Goal: Task Accomplishment & Management: Complete application form

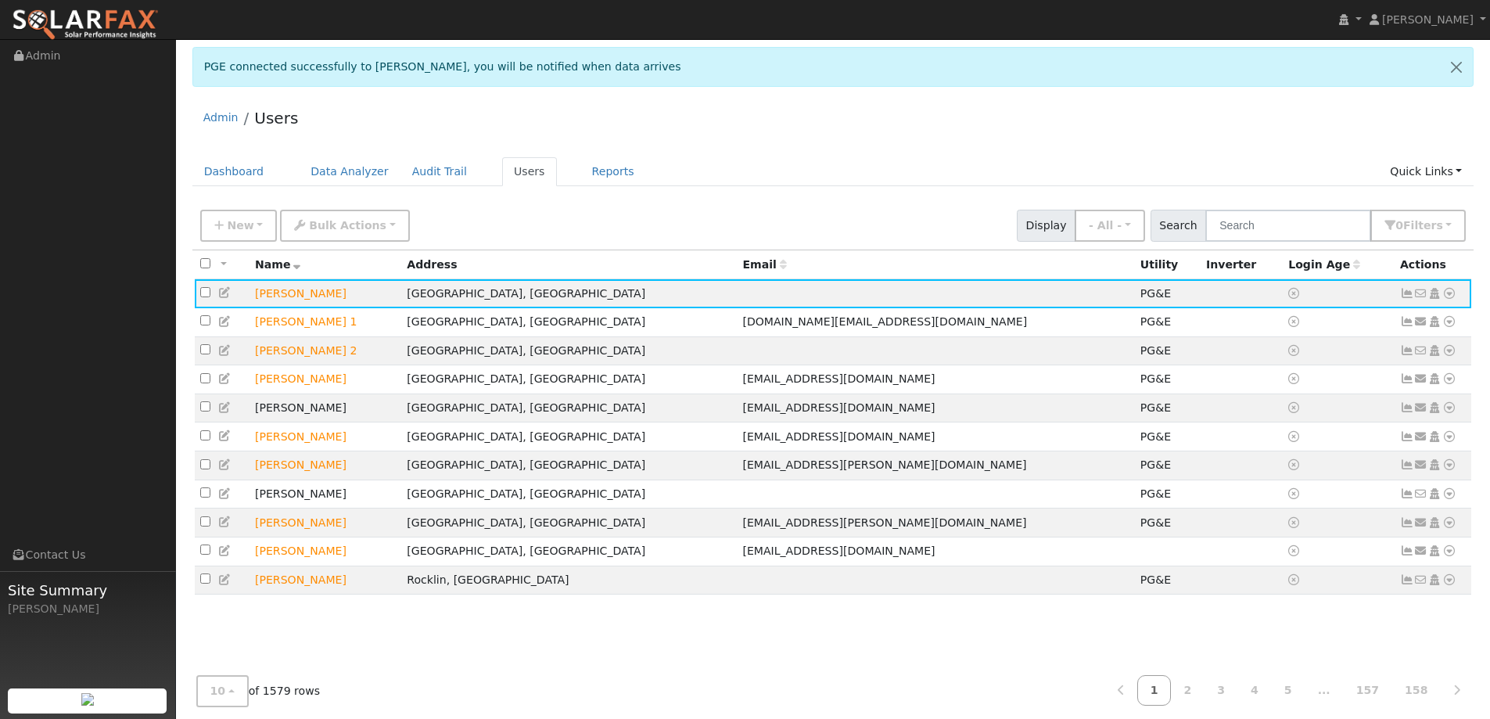
click at [929, 160] on ul "Dashboard Data Analyzer Audit Trail Users Reports Quick Links Quick Add Quick C…" at bounding box center [833, 171] width 1282 height 29
click at [244, 175] on link "Dashboard" at bounding box center [234, 171] width 84 height 29
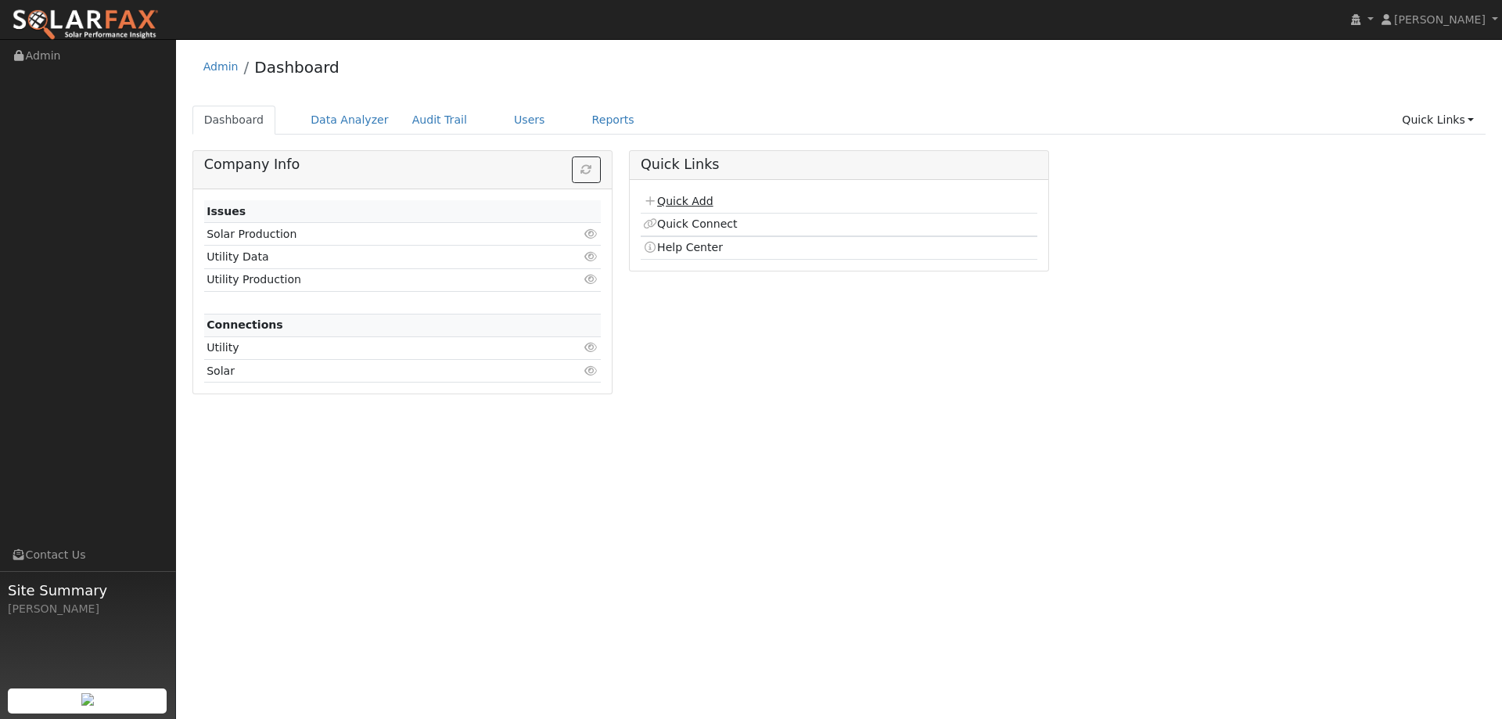
click at [670, 203] on link "Quick Add" at bounding box center [678, 201] width 70 height 13
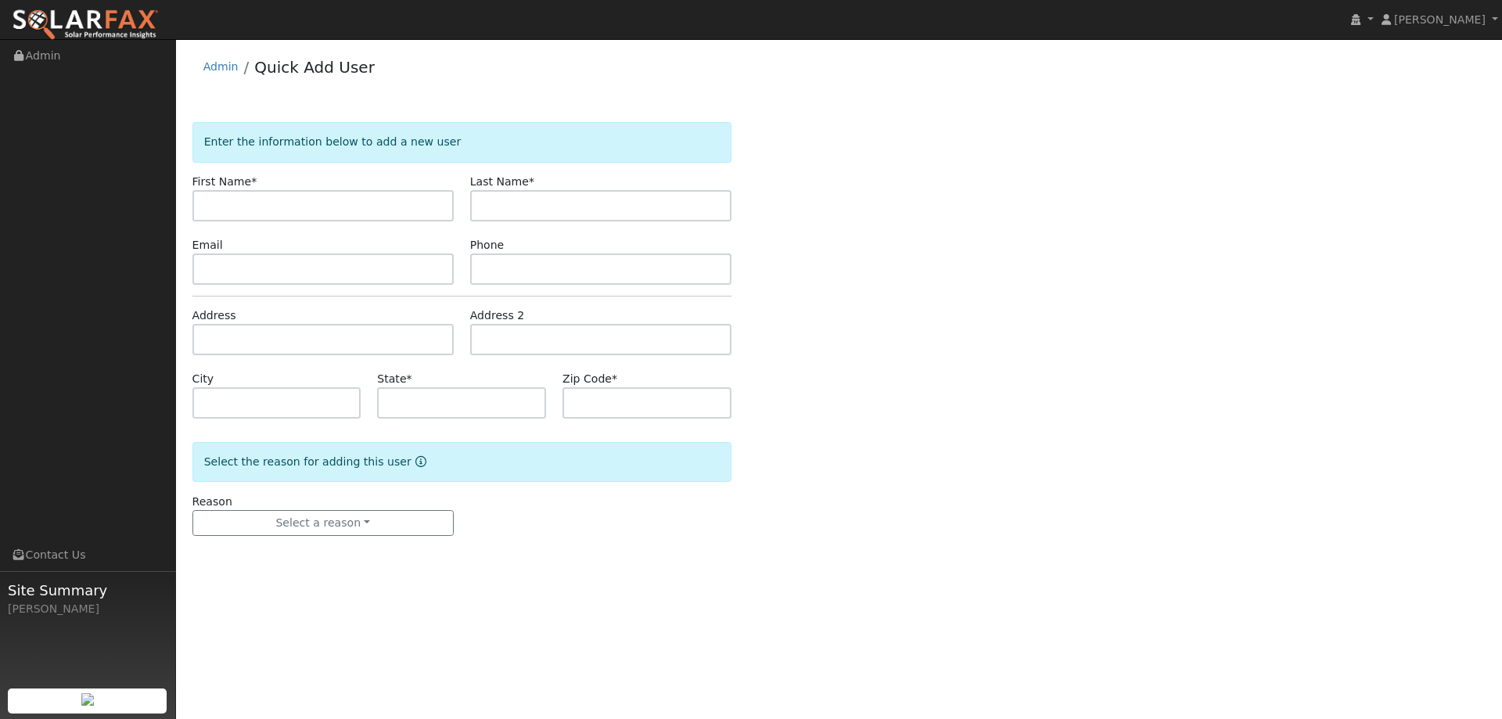
click at [378, 207] on input "text" at bounding box center [322, 205] width 261 height 31
type input "Angela"
click at [497, 199] on input "text" at bounding box center [600, 205] width 261 height 31
type input "Chen"
click at [314, 270] on input "text" at bounding box center [322, 268] width 261 height 31
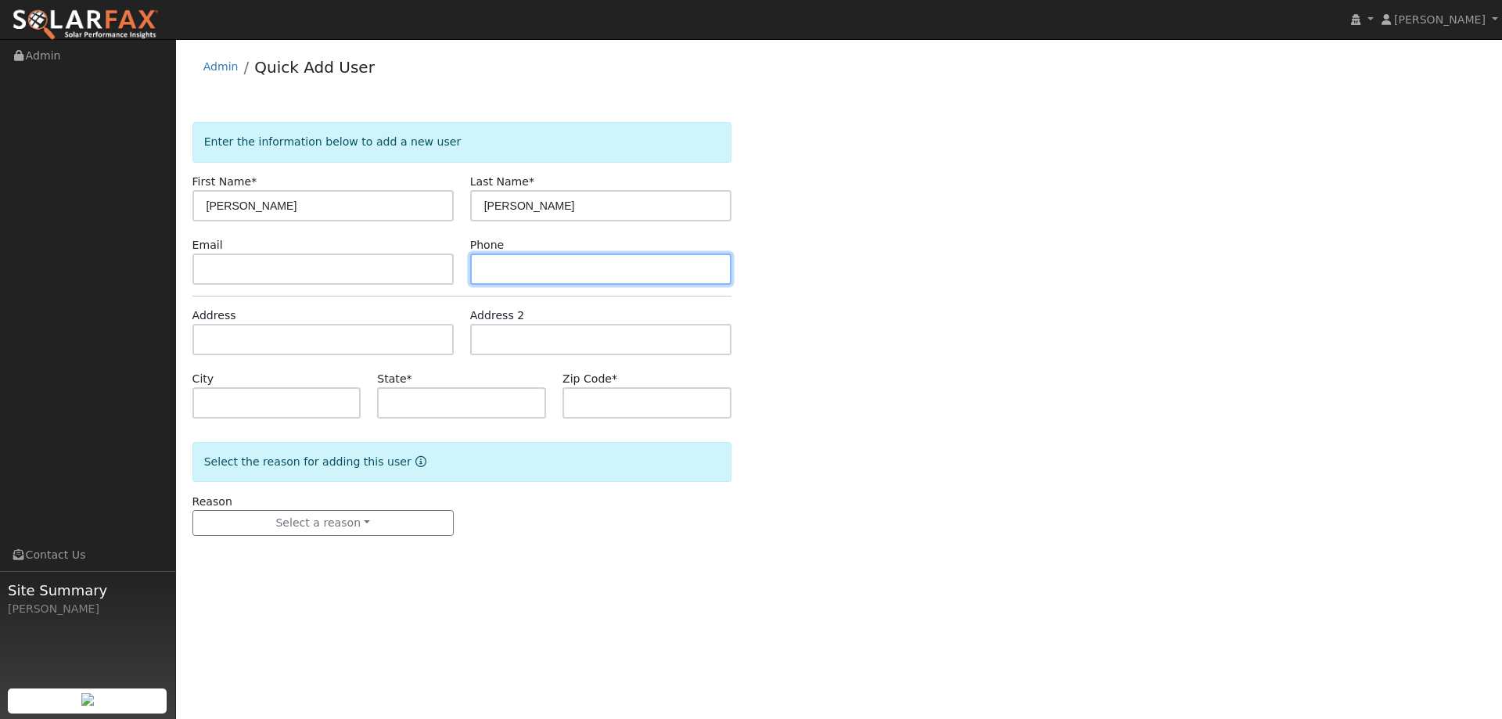
click at [625, 273] on input "text" at bounding box center [600, 268] width 261 height 31
paste input "(510) 480-5800"
type input "(510) 480-5800"
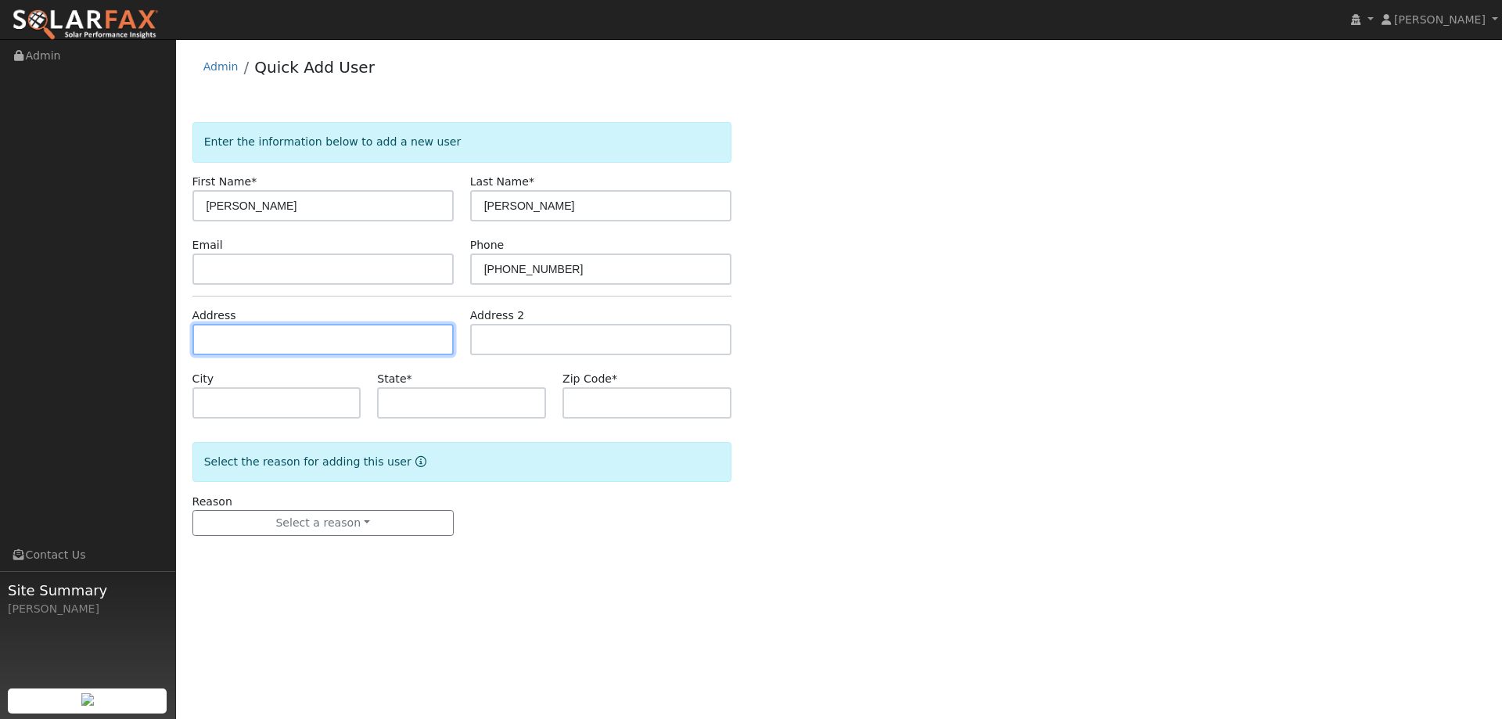
click at [324, 338] on input "text" at bounding box center [322, 339] width 261 height 31
paste input "3021 Strand Road"
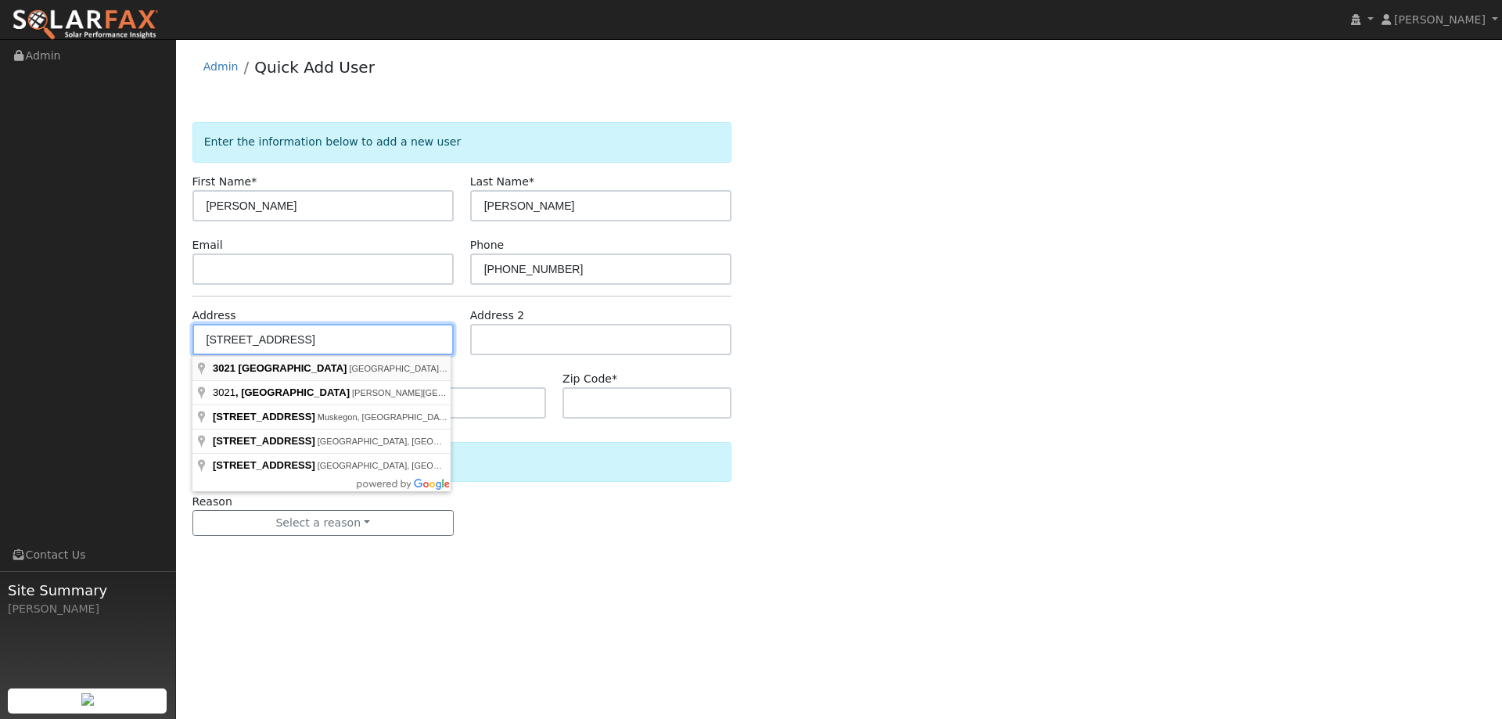
type input "3021 Strand Road"
type input "Rocklin"
type input "CA"
type input "95765"
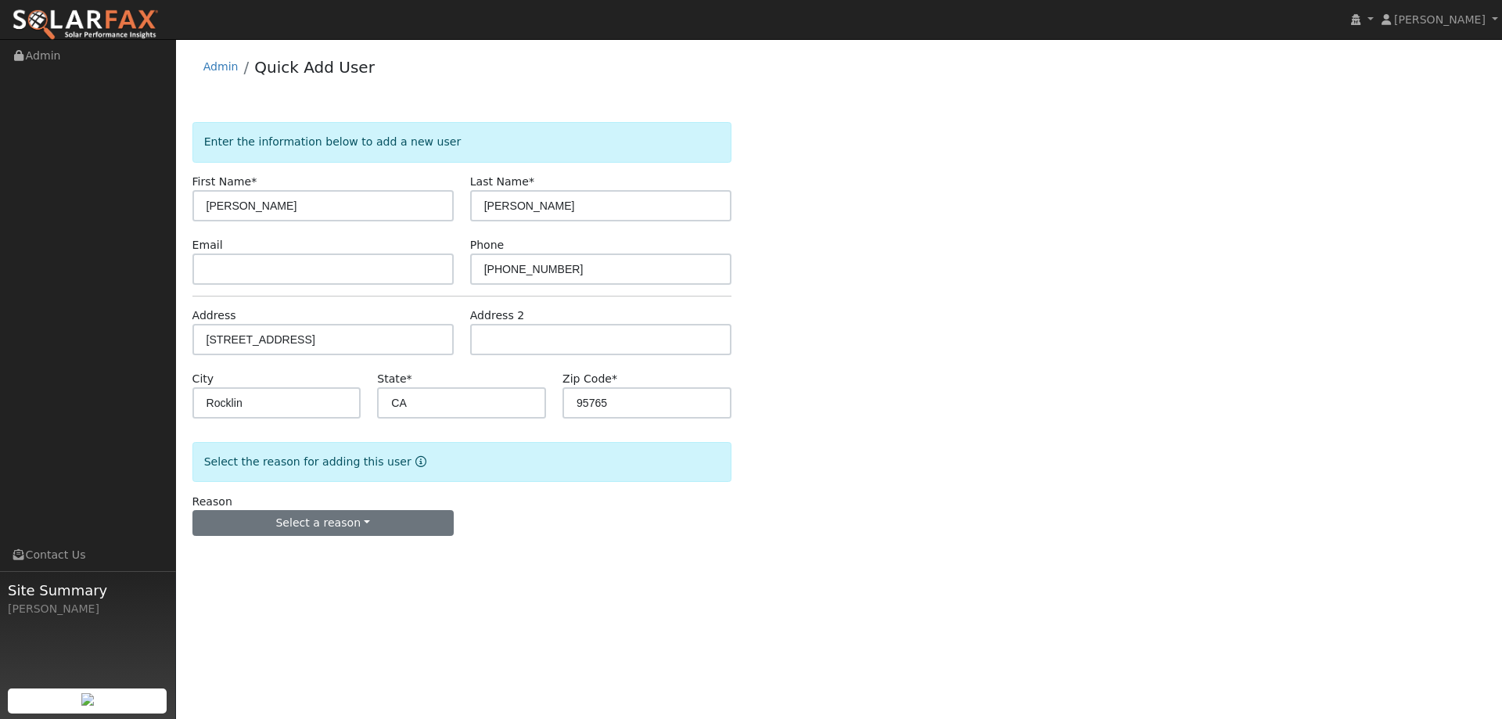
drag, startPoint x: 312, startPoint y: 508, endPoint x: 312, endPoint y: 517, distance: 9.4
click at [312, 511] on div "Reason Select a reason New lead New customer adding solar New customer has solar" at bounding box center [323, 514] width 278 height 43
click at [312, 520] on button "Select a reason" at bounding box center [322, 523] width 261 height 27
click at [307, 551] on link "New lead" at bounding box center [279, 555] width 173 height 22
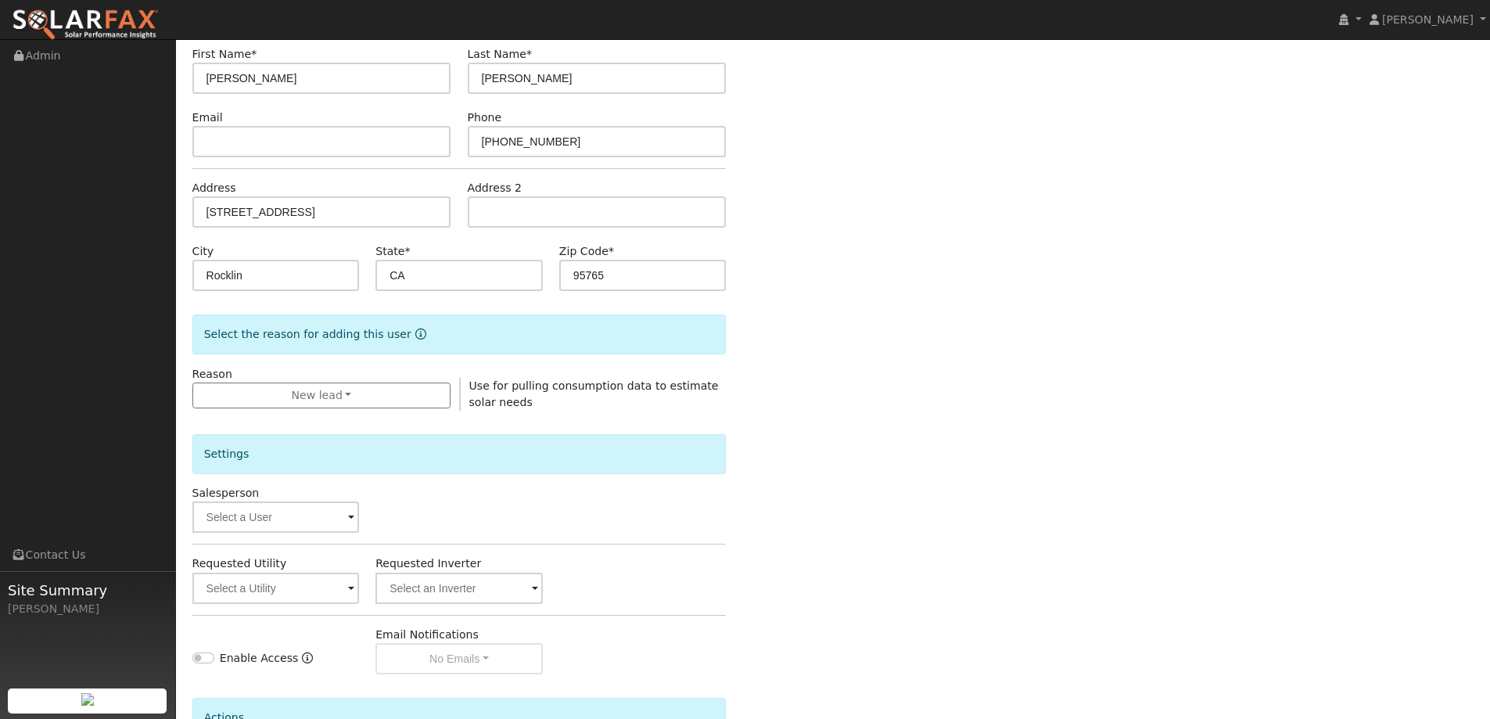
scroll to position [235, 0]
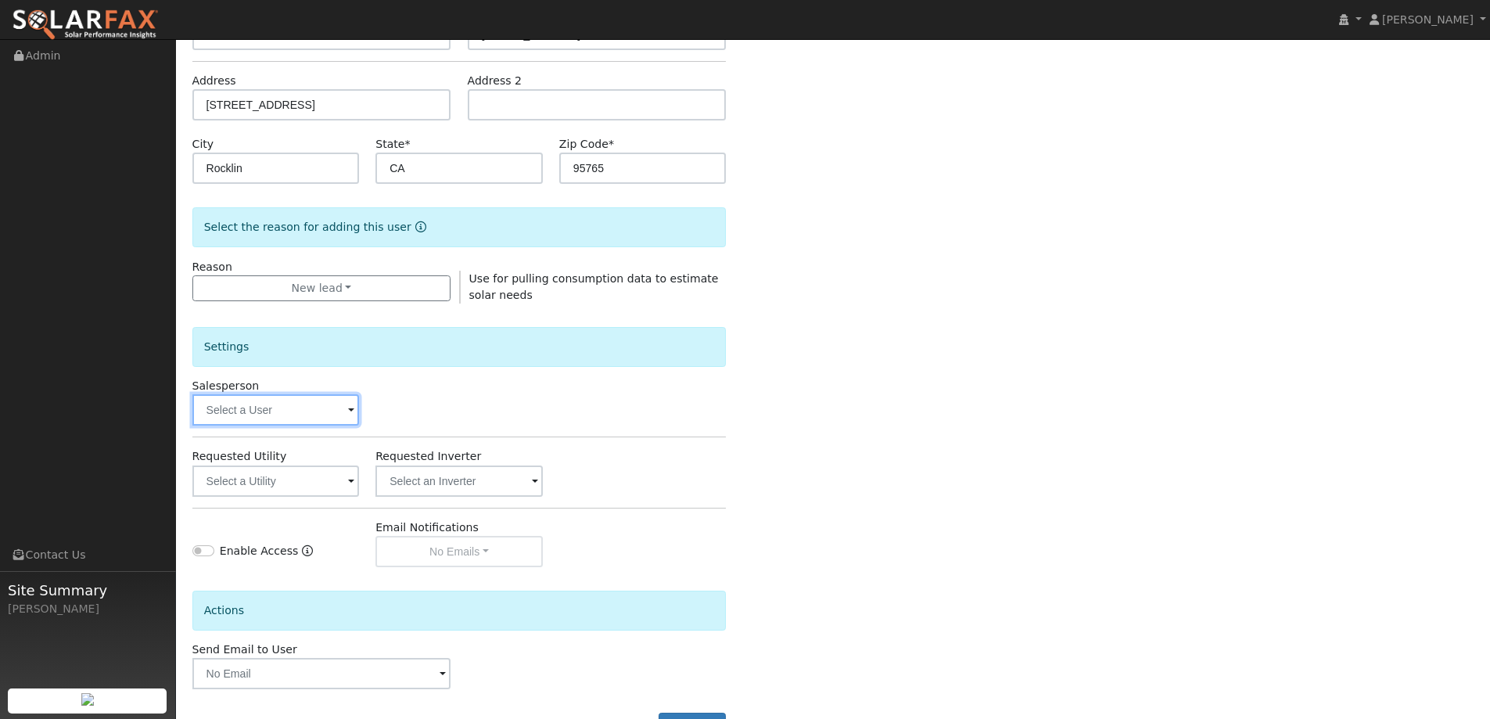
click at [242, 407] on input "text" at bounding box center [275, 409] width 167 height 31
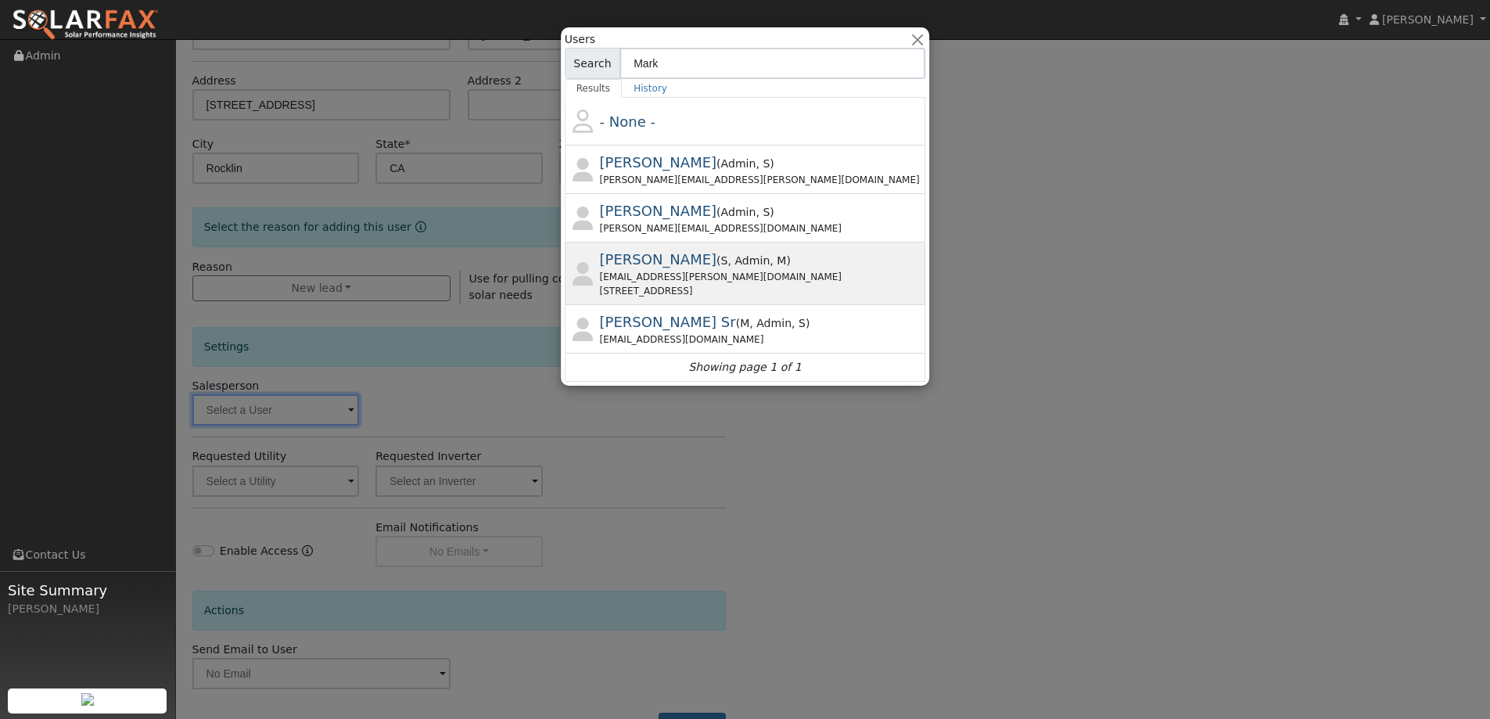
type input "Mark"
click at [671, 273] on div "mark.schroeder@ambrosesolar.com" at bounding box center [761, 277] width 323 height 14
type input "Mark Schroeder"
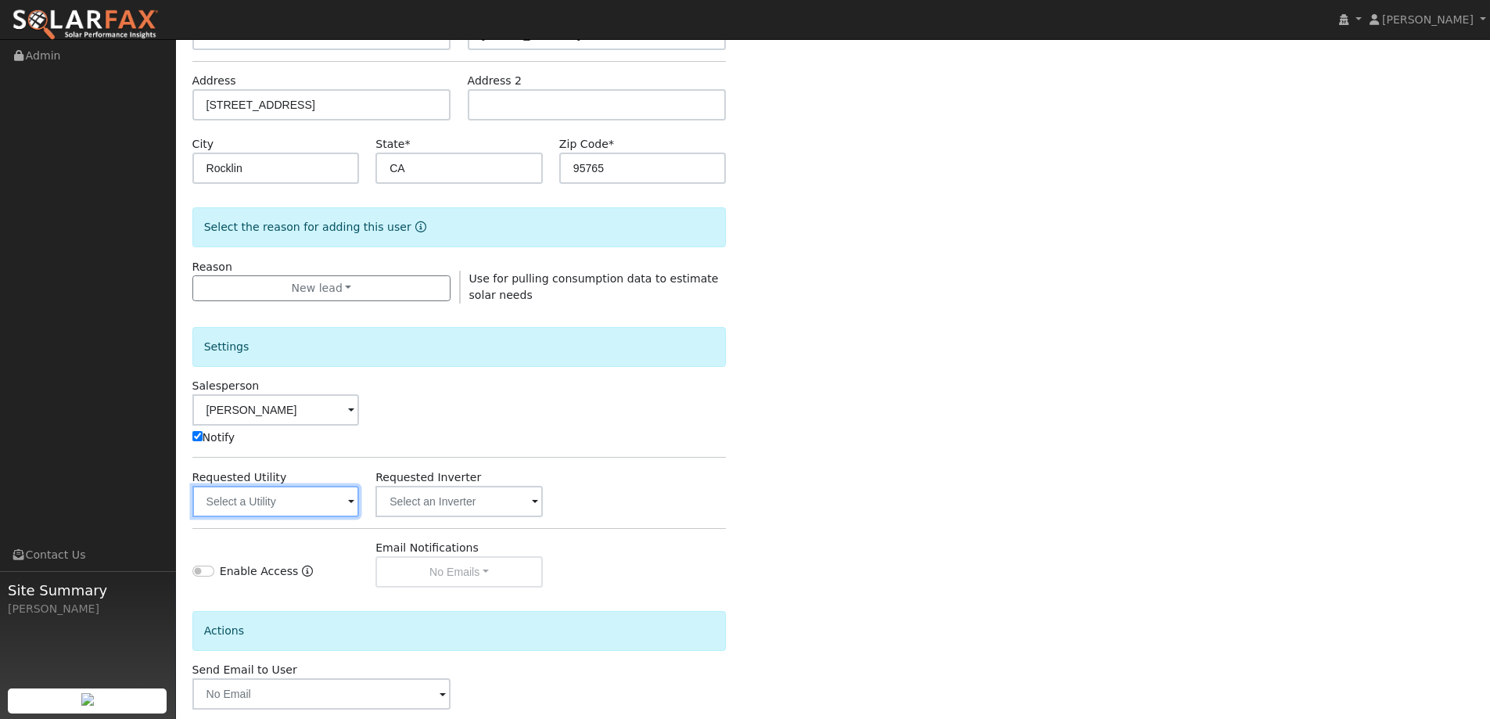
click at [222, 502] on input "text" at bounding box center [275, 501] width 167 height 31
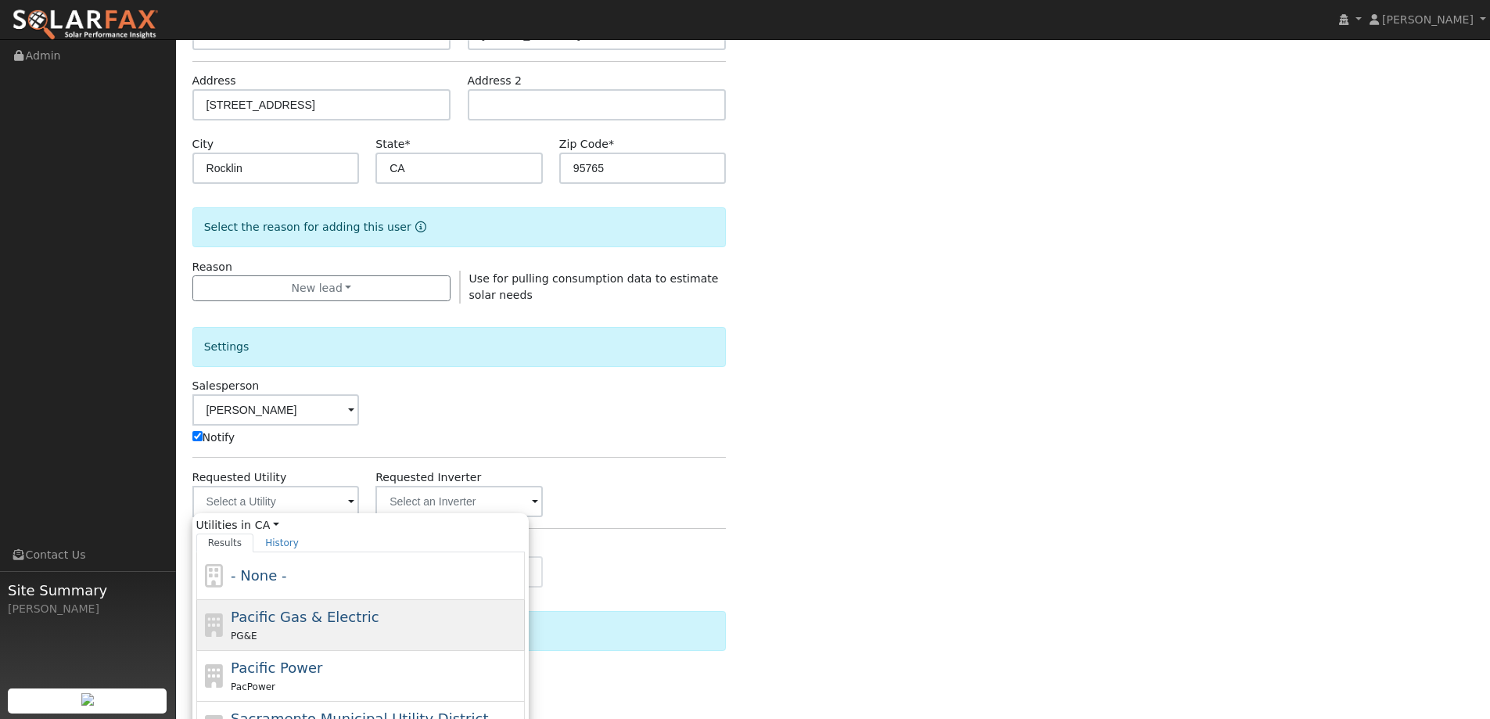
click at [303, 616] on span "Pacific Gas & Electric" at bounding box center [305, 616] width 148 height 16
type input "Pacific Gas & Electric"
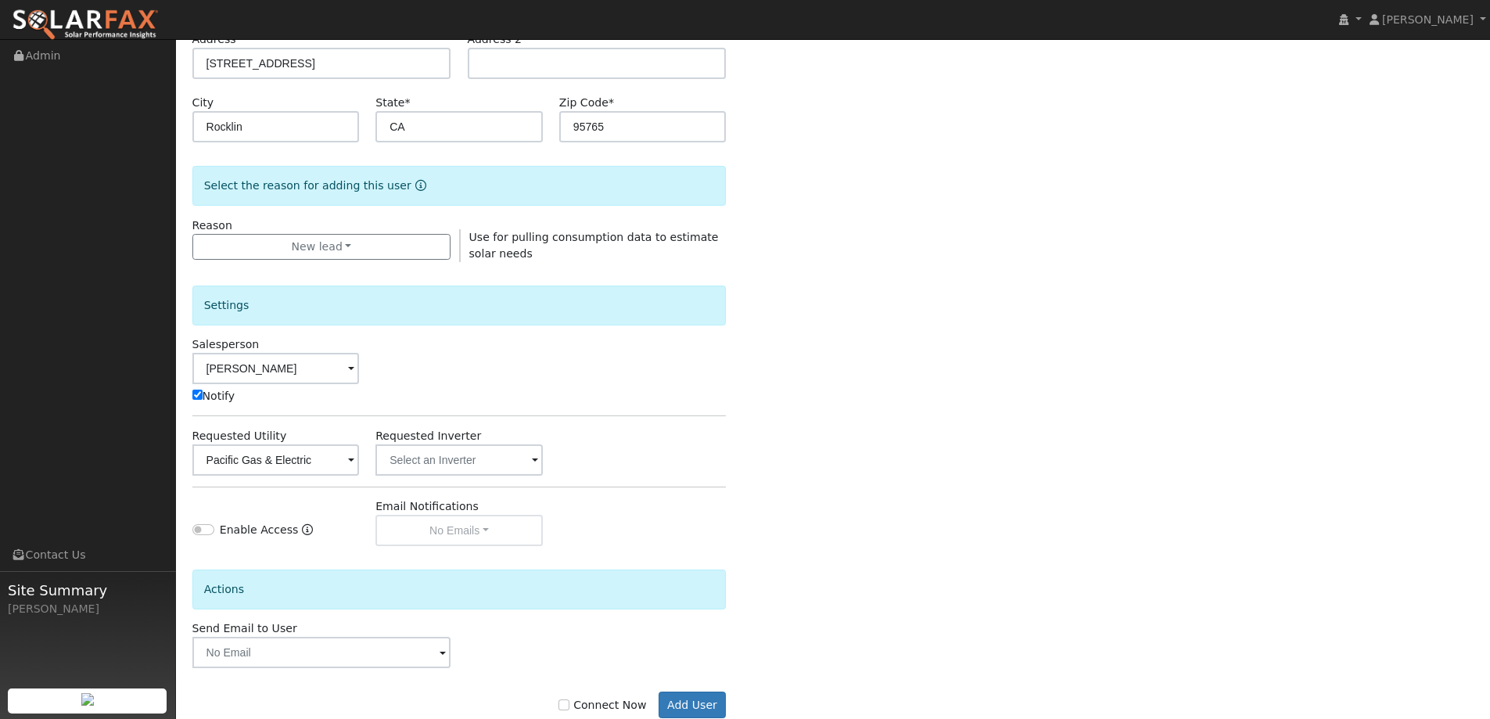
scroll to position [314, 0]
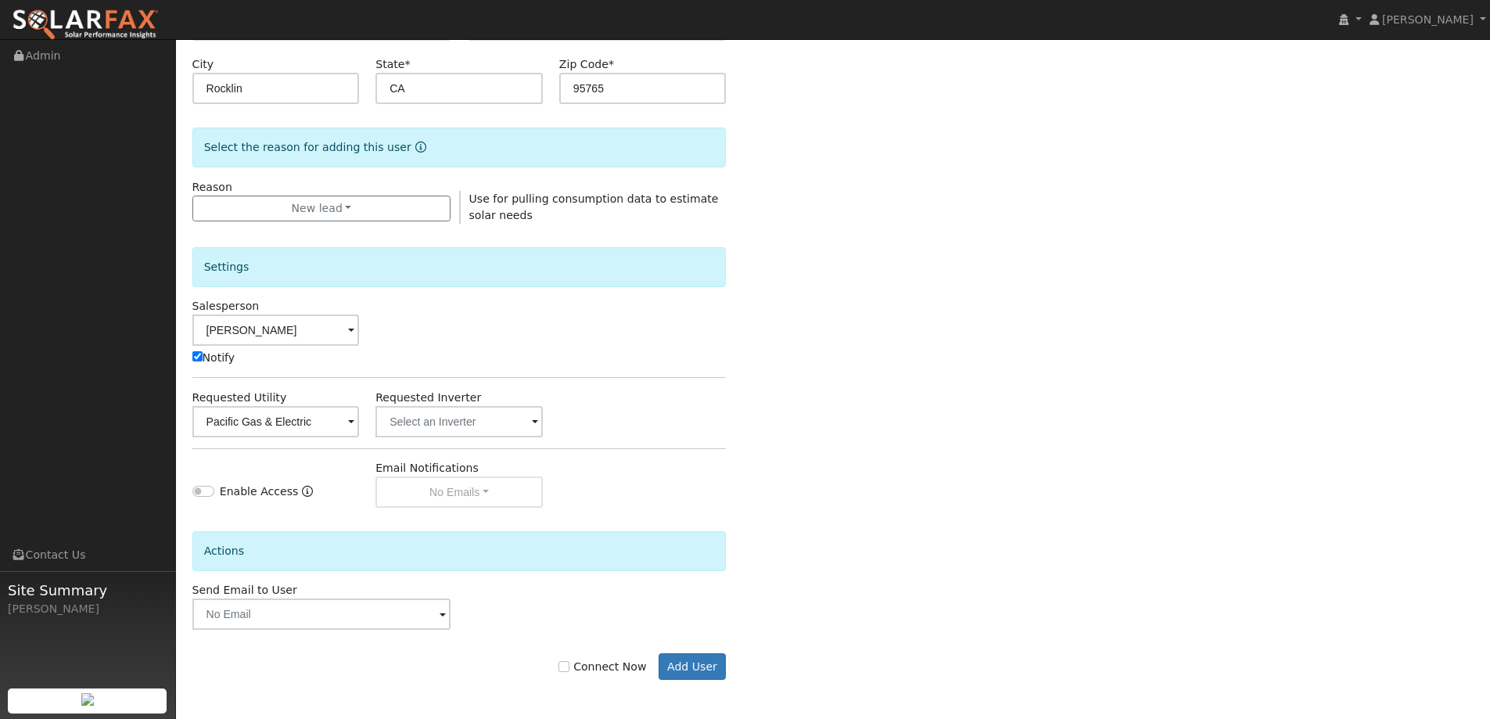
click at [612, 666] on label "Connect Now" at bounding box center [602, 666] width 88 height 16
click at [569, 666] on input "Connect Now" at bounding box center [563, 666] width 11 height 11
checkbox input "true"
click at [684, 664] on button "Add User" at bounding box center [692, 666] width 68 height 27
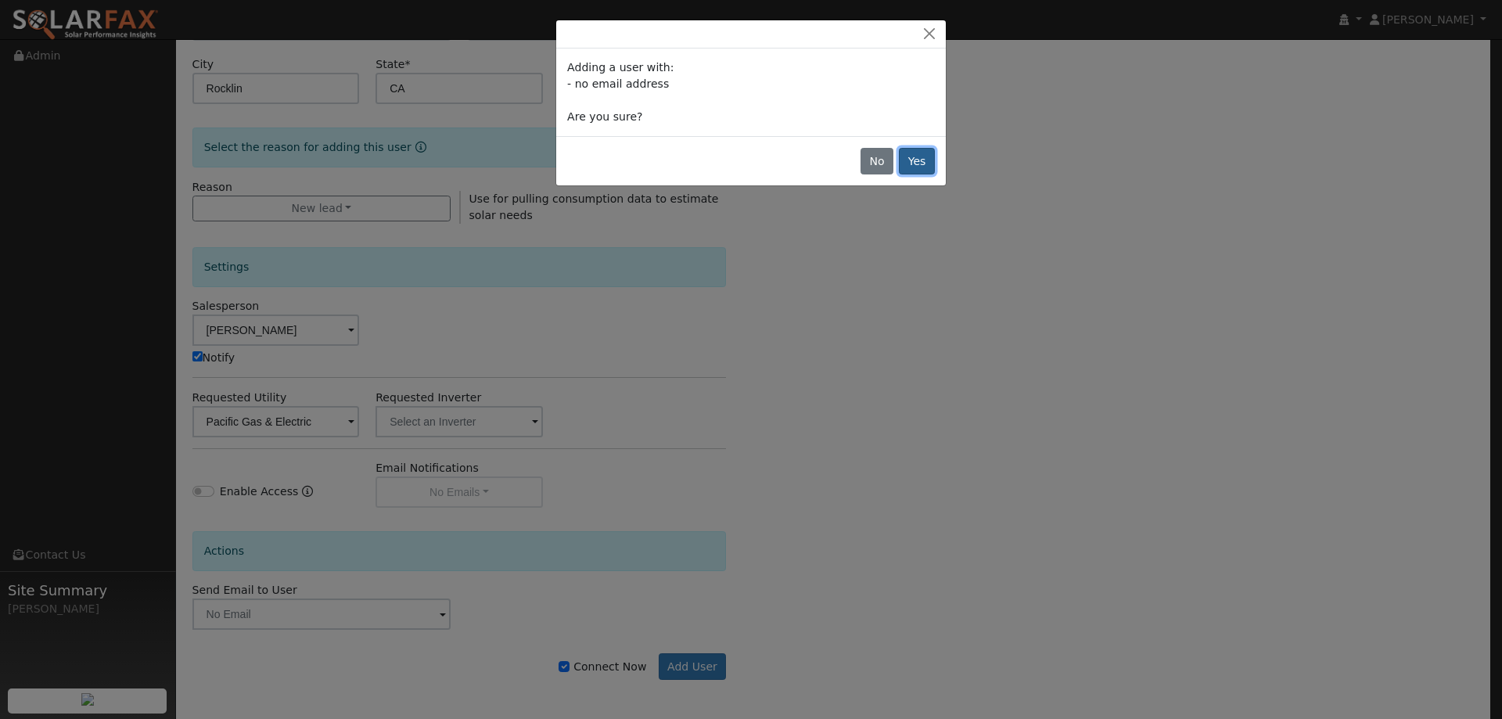
click at [913, 167] on button "Yes" at bounding box center [917, 161] width 36 height 27
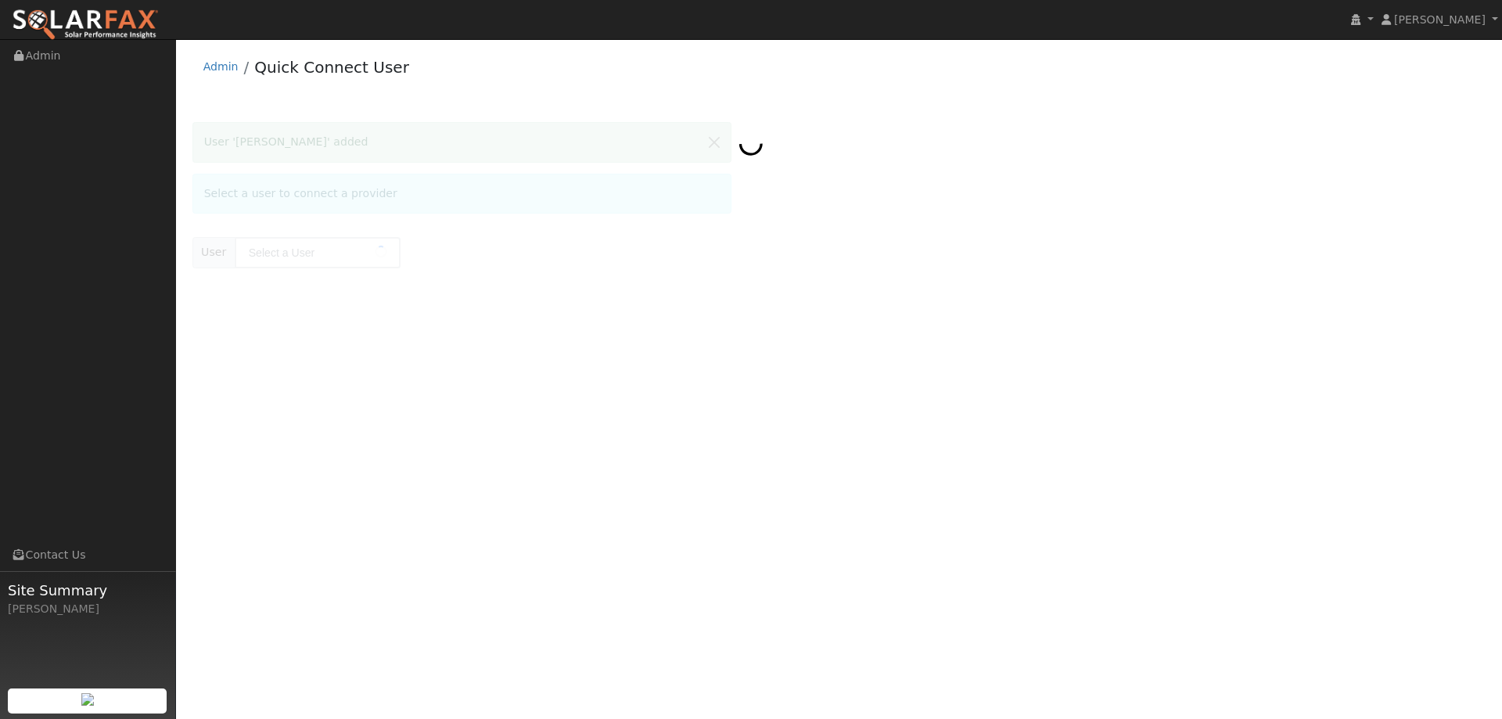
type input "[PERSON_NAME]"
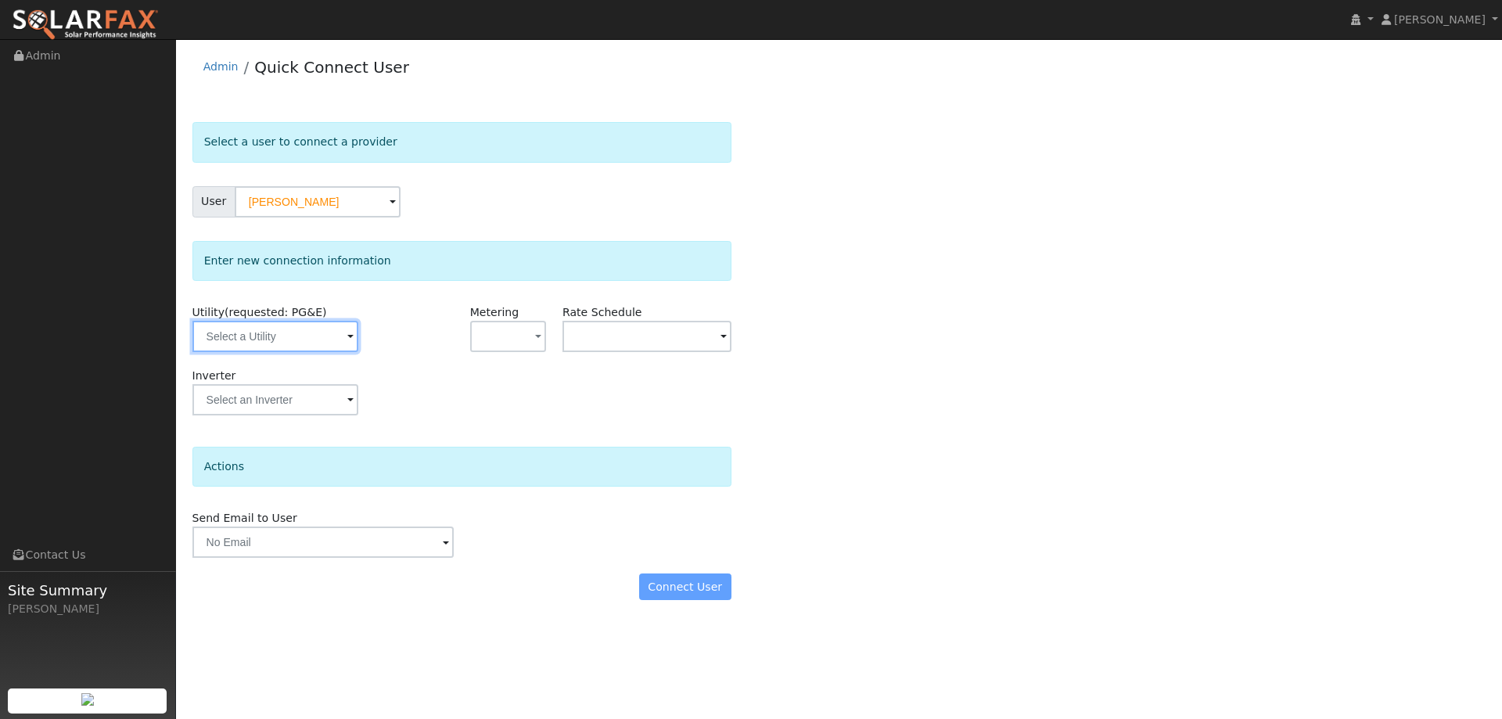
click at [291, 336] on input "text" at bounding box center [275, 336] width 166 height 31
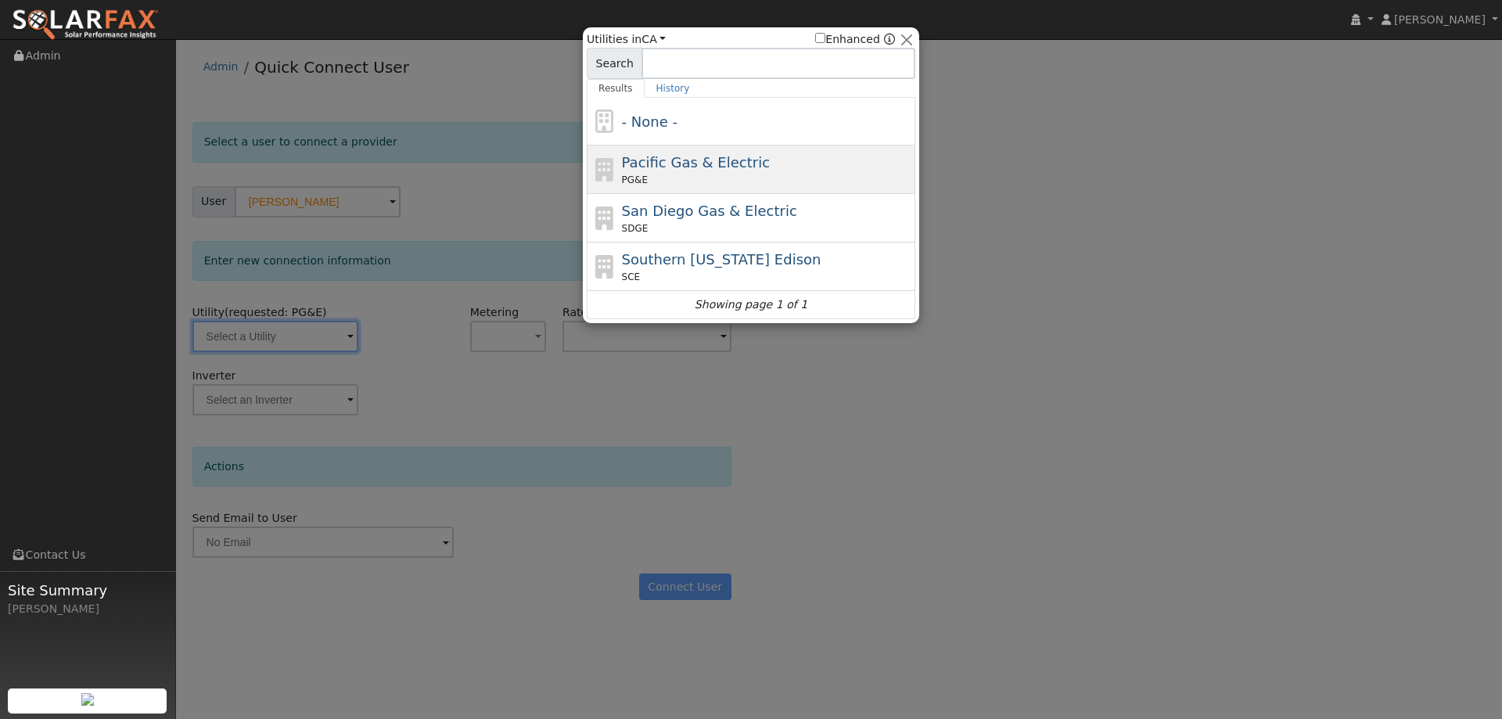
click at [776, 175] on div "PG&E" at bounding box center [767, 180] width 290 height 14
type input "PG&E"
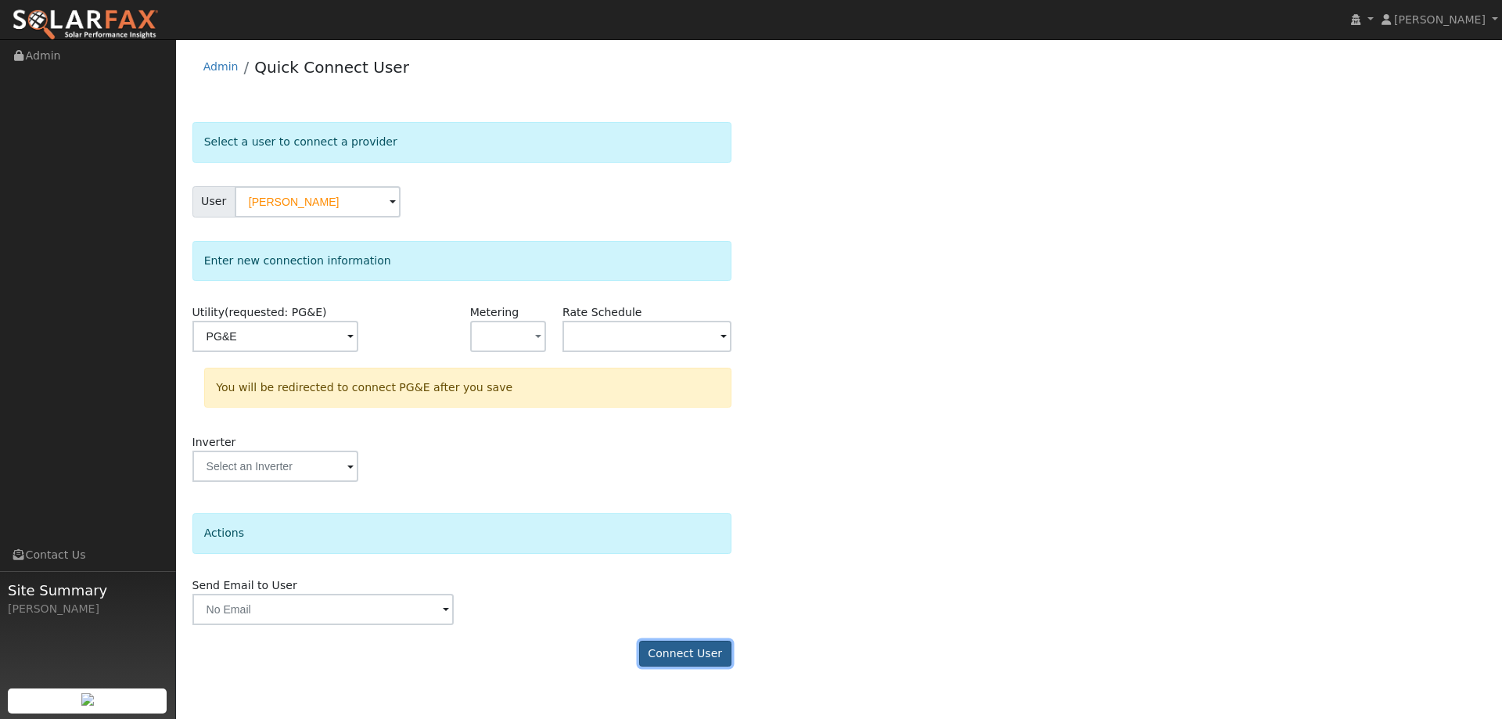
click at [682, 650] on button "Connect User" at bounding box center [685, 654] width 92 height 27
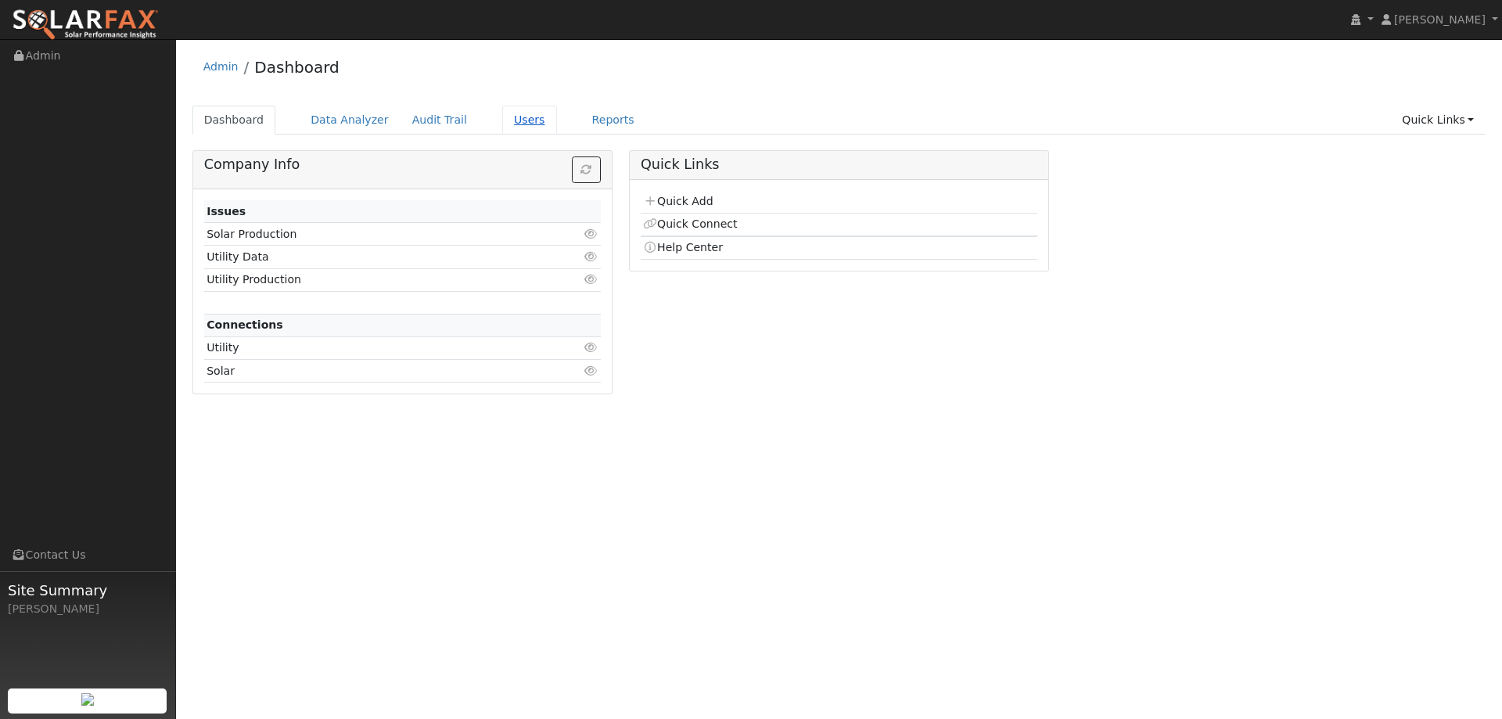
click at [517, 128] on link "Users" at bounding box center [529, 120] width 55 height 29
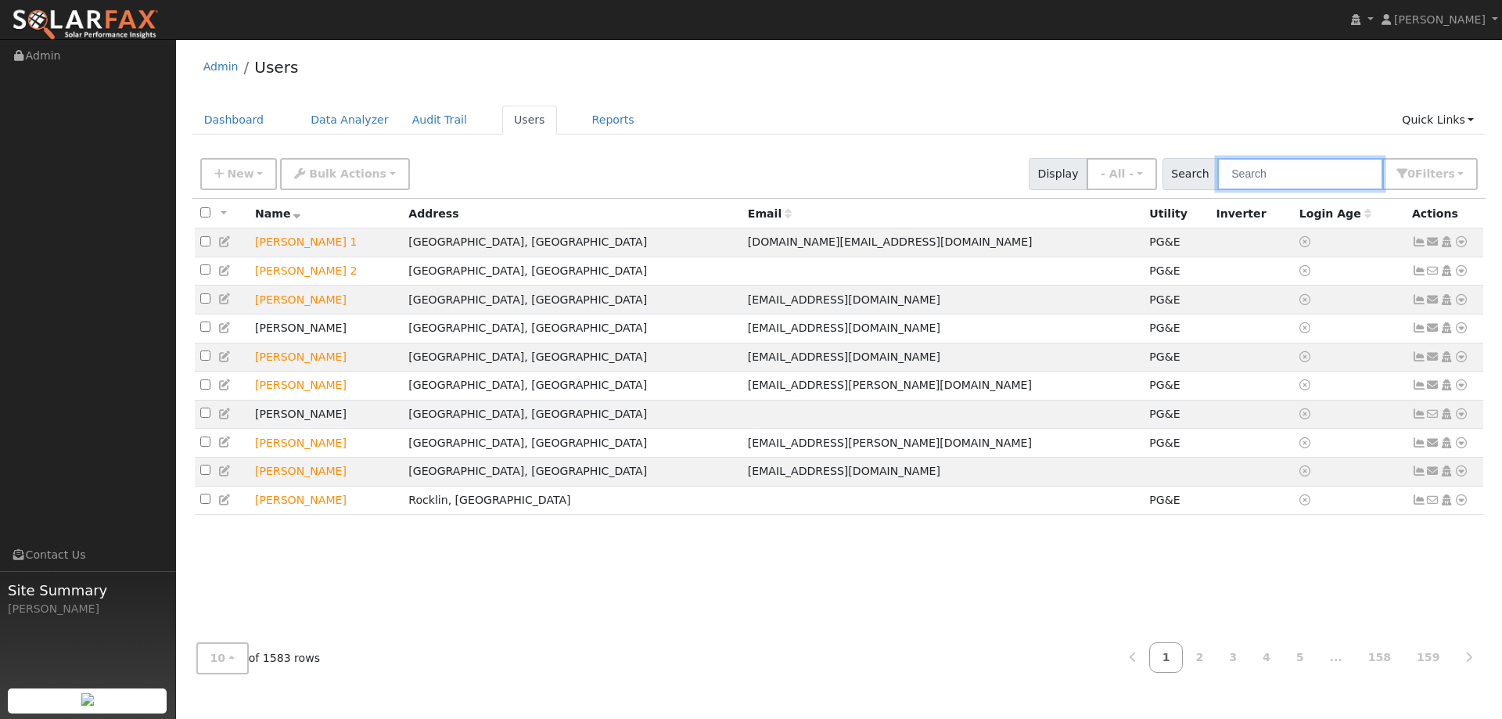
click at [1275, 180] on input "text" at bounding box center [1300, 174] width 166 height 32
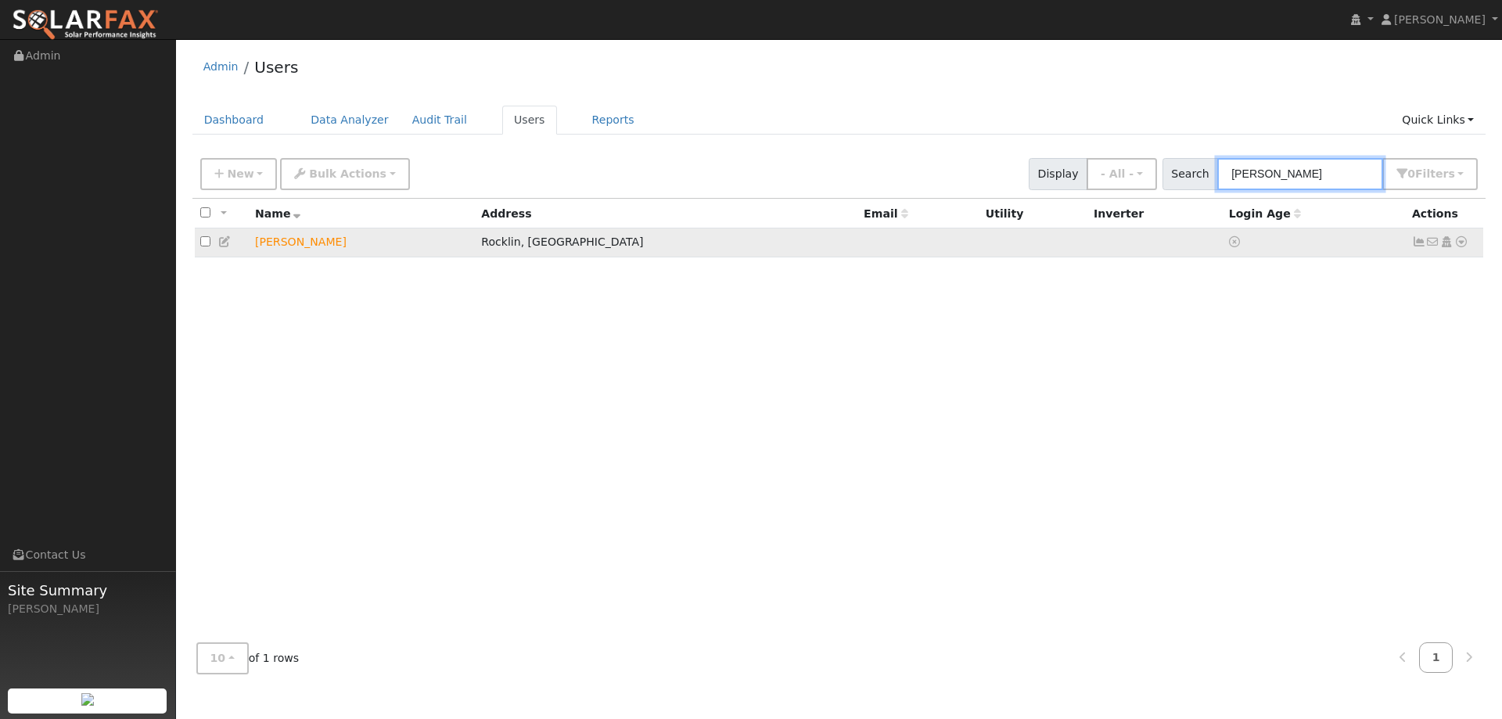
type input "[PERSON_NAME]"
click at [1455, 247] on icon at bounding box center [1461, 241] width 14 height 11
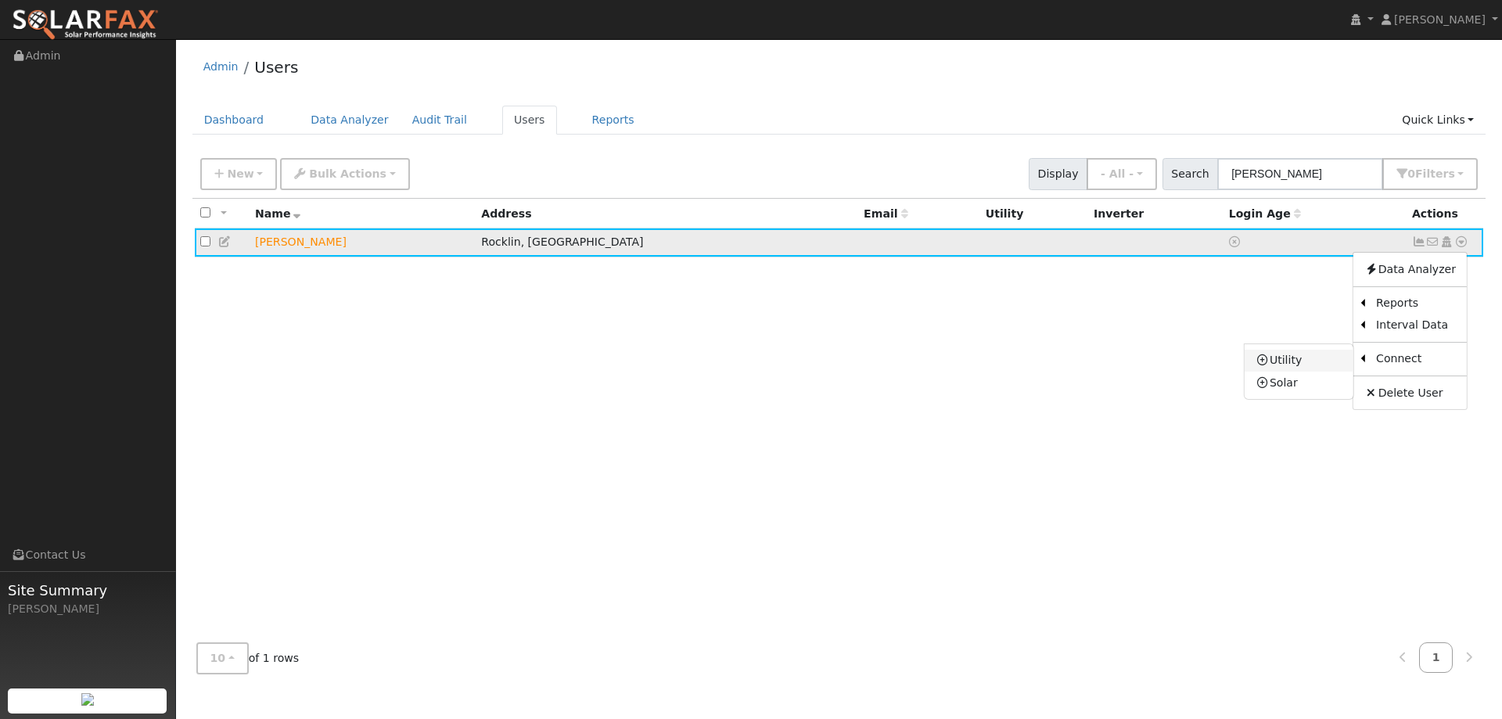
click at [1324, 361] on link "Utility" at bounding box center [1298, 361] width 109 height 22
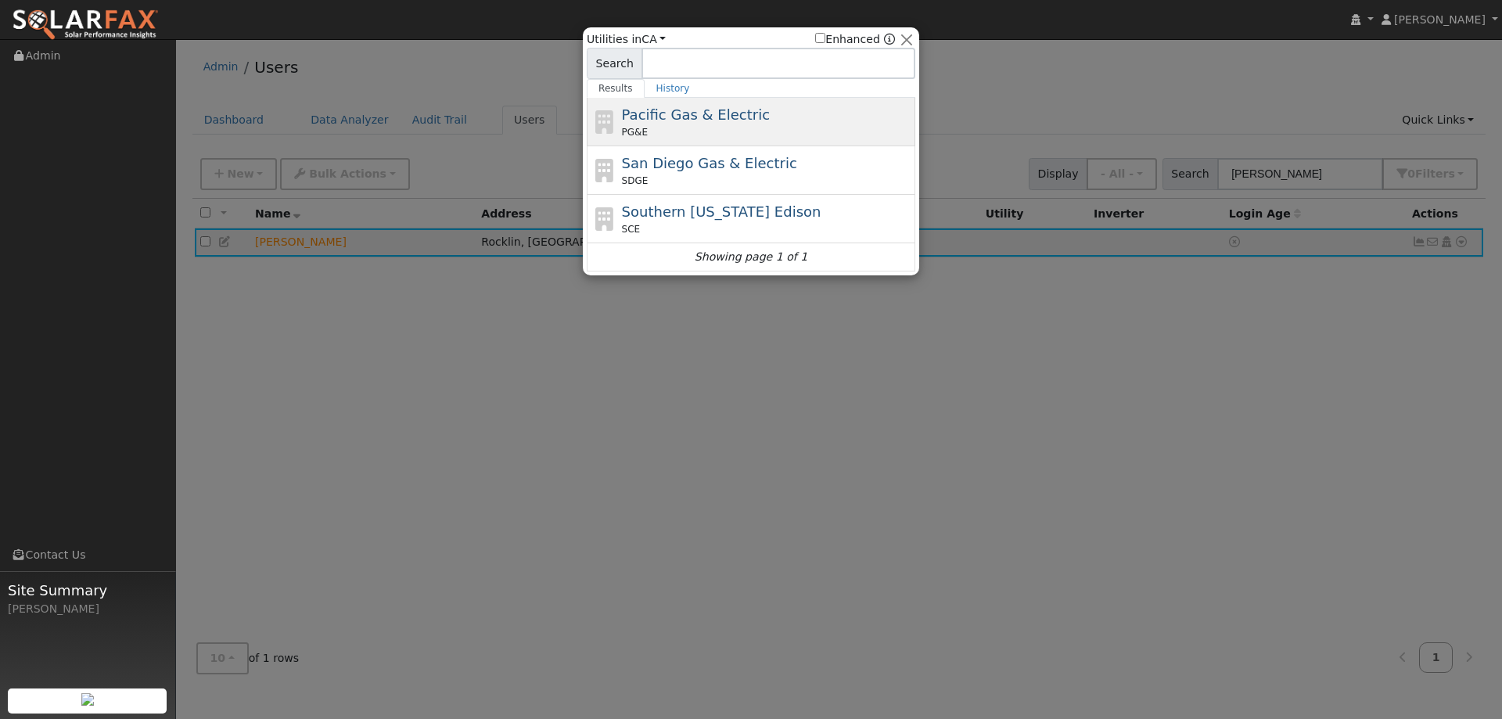
click at [732, 106] on span "Pacific Gas & Electric" at bounding box center [696, 114] width 148 height 16
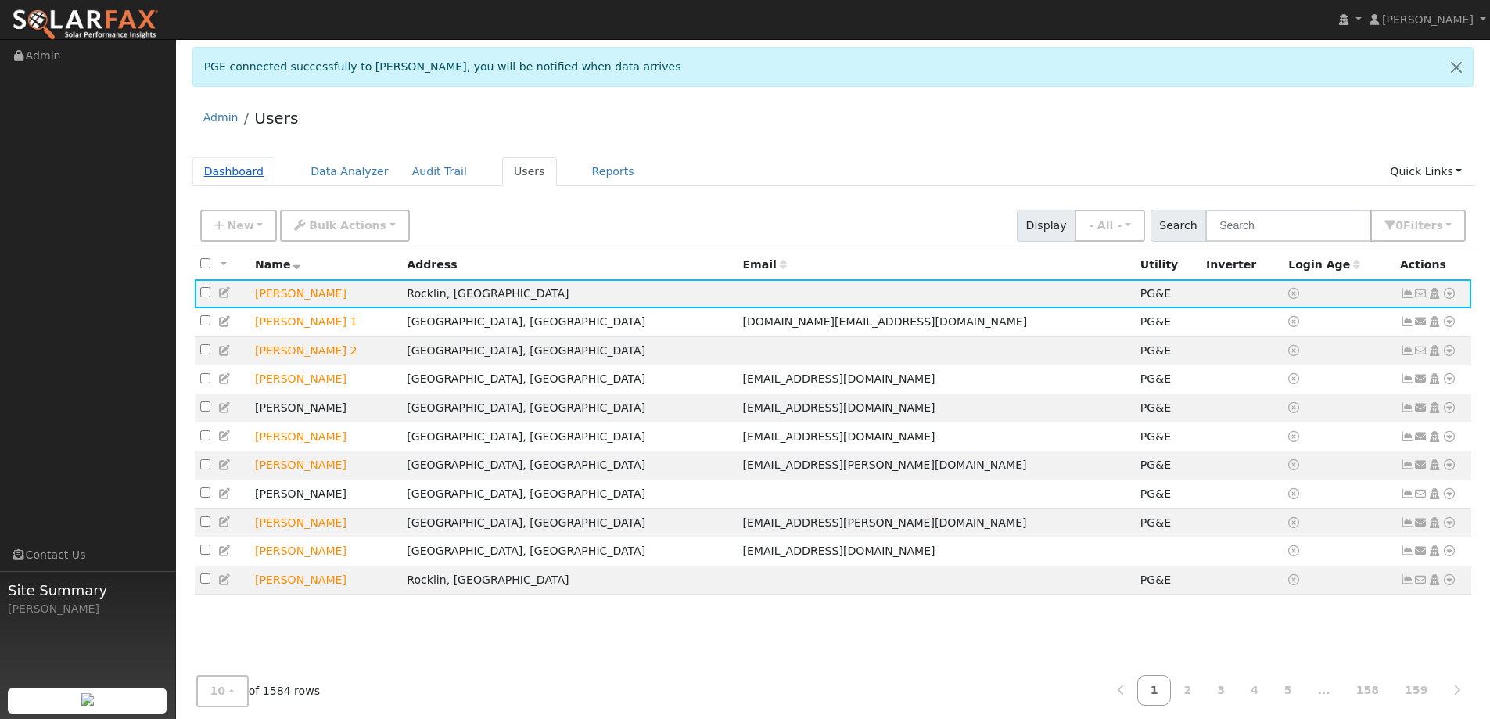
click at [242, 174] on link "Dashboard" at bounding box center [234, 171] width 84 height 29
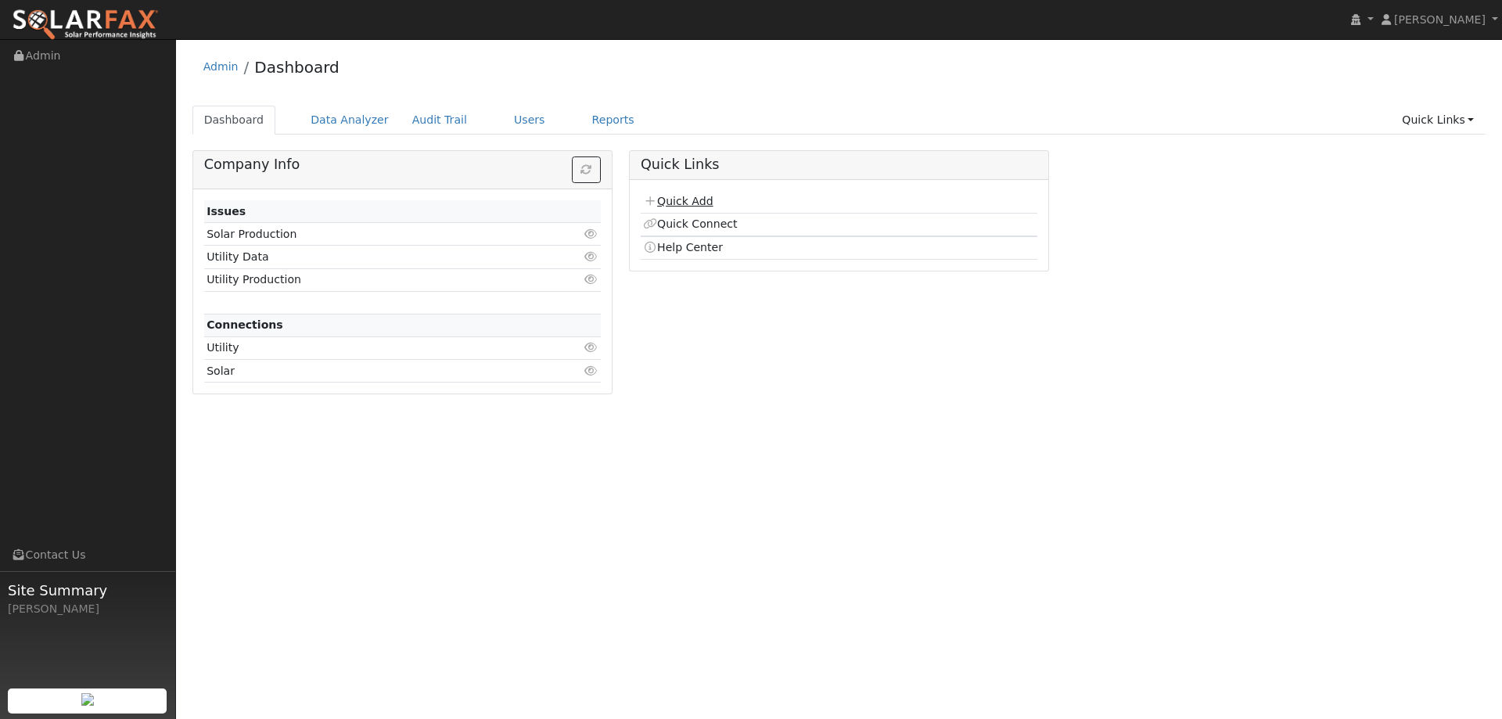
click at [689, 205] on link "Quick Add" at bounding box center [678, 201] width 70 height 13
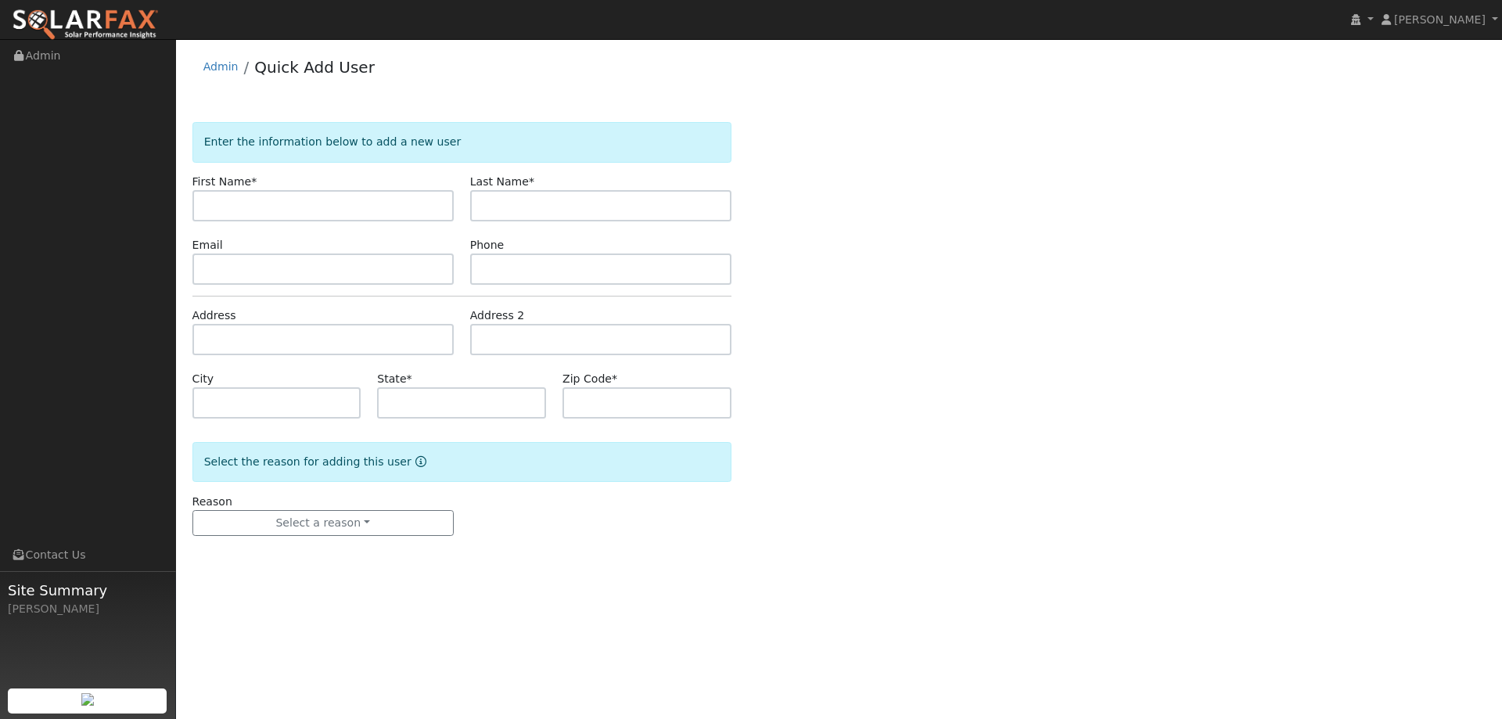
click at [417, 216] on input "text" at bounding box center [322, 205] width 261 height 31
type input "Ari"
click at [531, 193] on input "text" at bounding box center [600, 205] width 261 height 31
type input "Haytin"
paste input "(510) 813-6656"
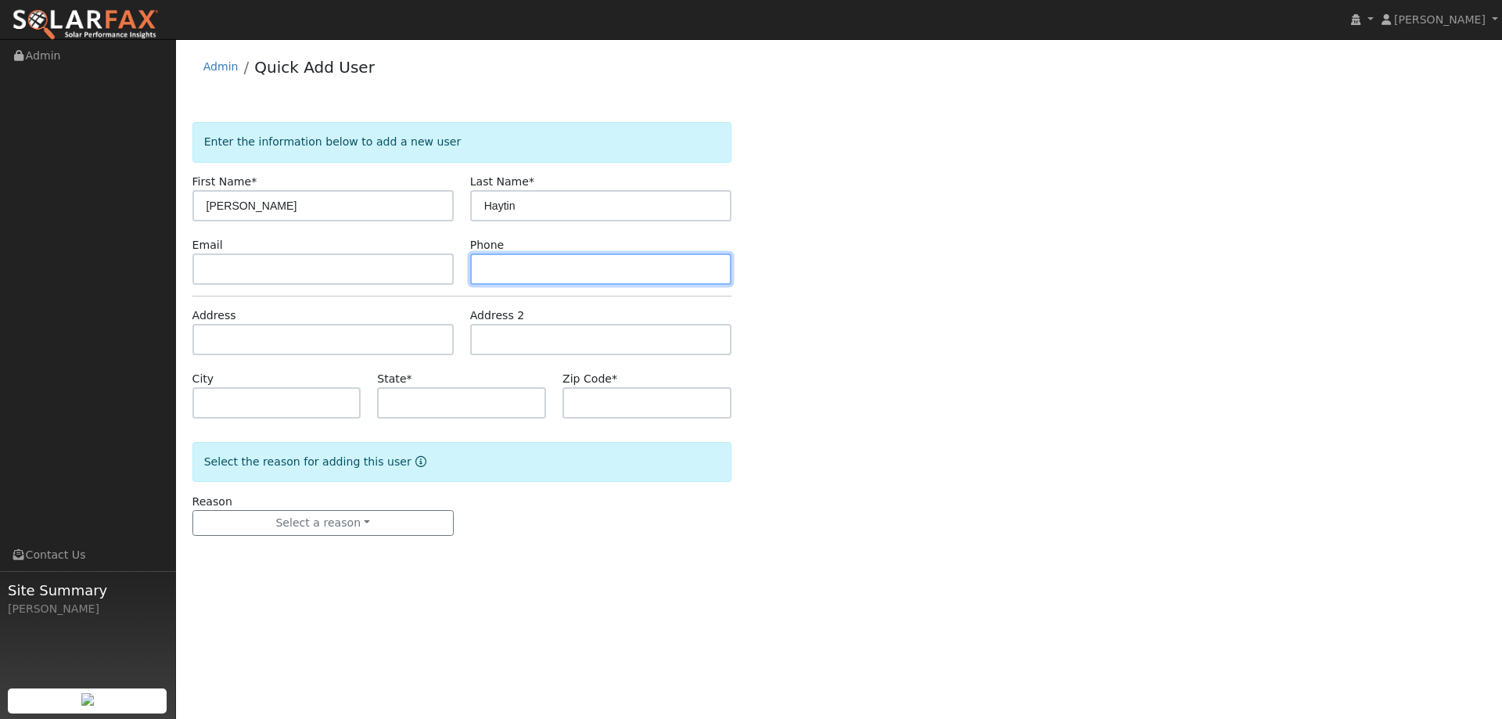
click at [494, 274] on input "text" at bounding box center [600, 268] width 261 height 31
type input "(510) 813-6656"
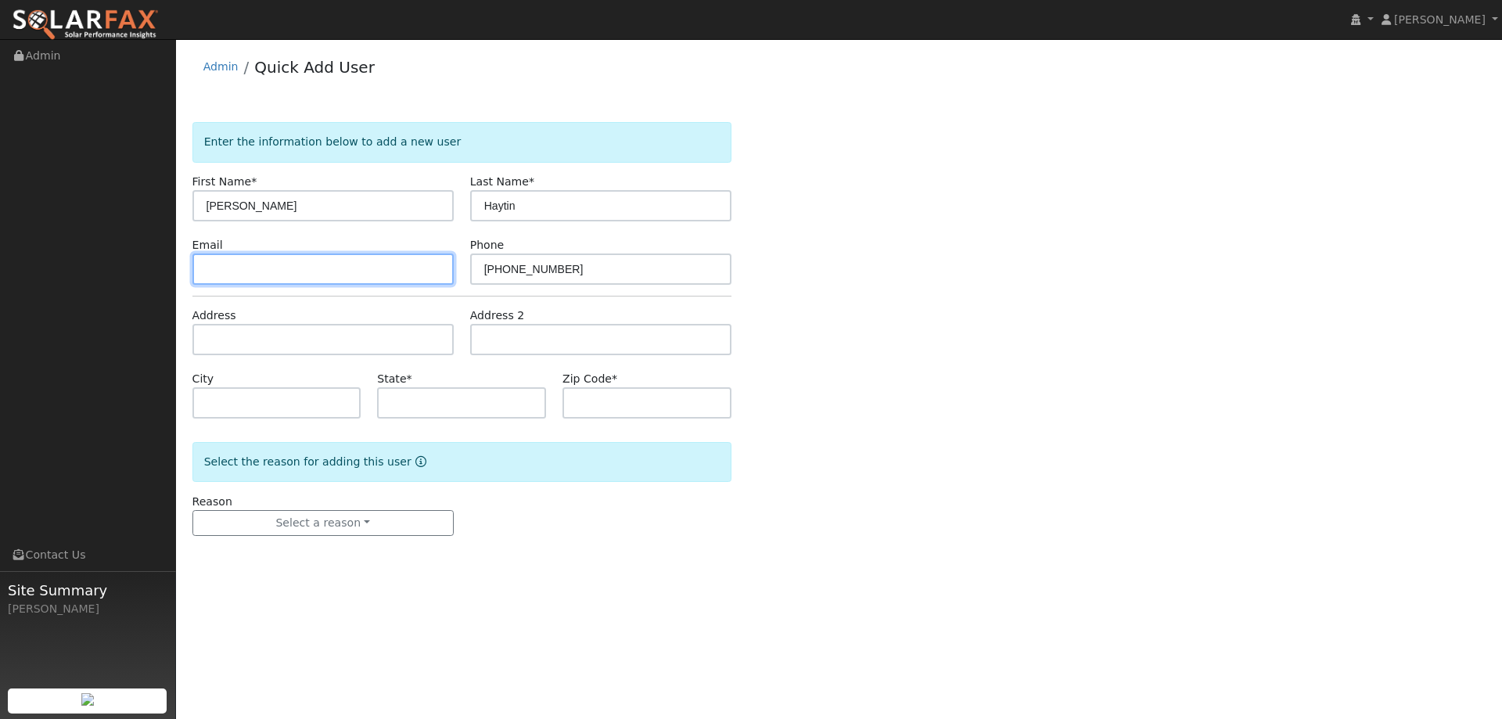
click at [369, 266] on input "text" at bounding box center [322, 268] width 261 height 31
type input "v"
paste input "ahaytin@gmail.com"
type input "ahaytin@gmail.com"
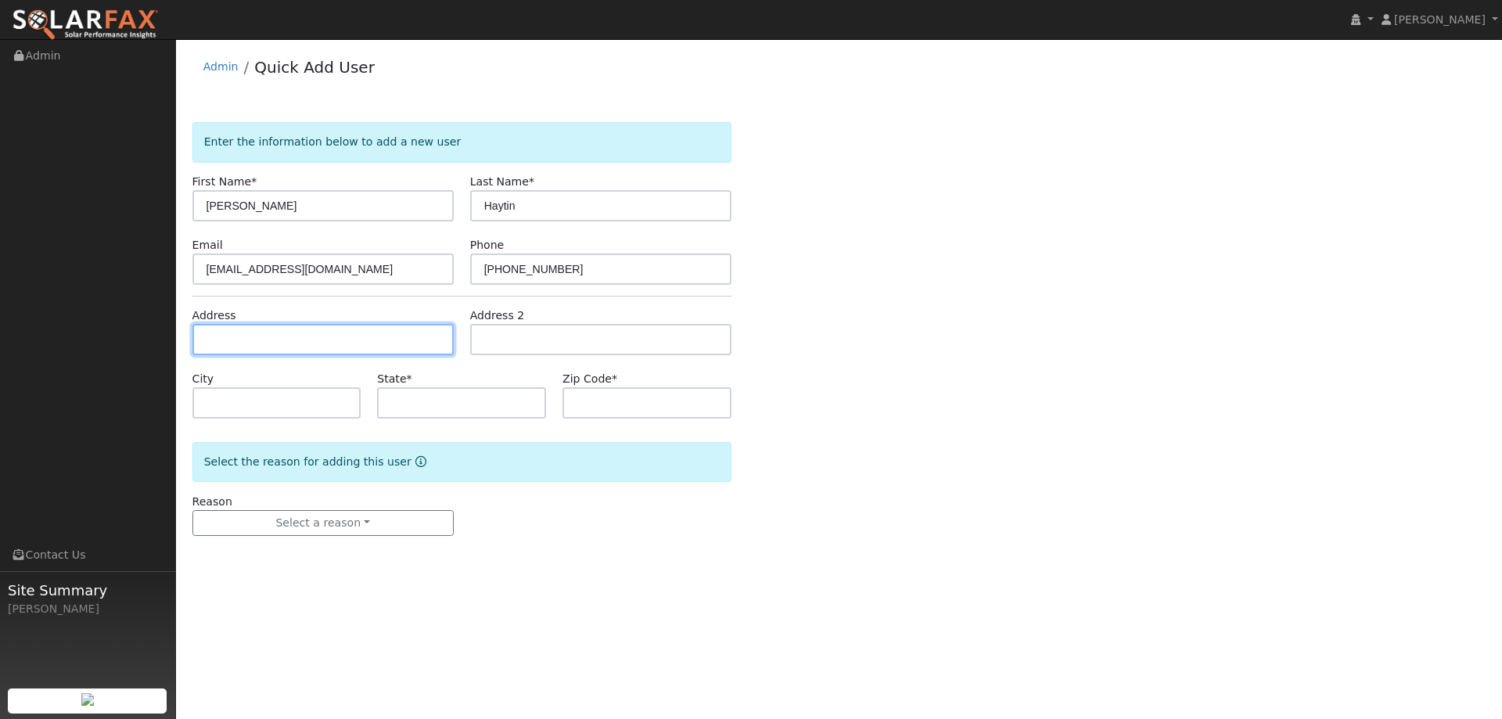
click at [264, 332] on input "text" at bounding box center [322, 339] width 261 height 31
paste input "2066 San Miguel Dr."
type input "2066 San Miguel Drive"
type input "Walnut Creek"
type input "CA"
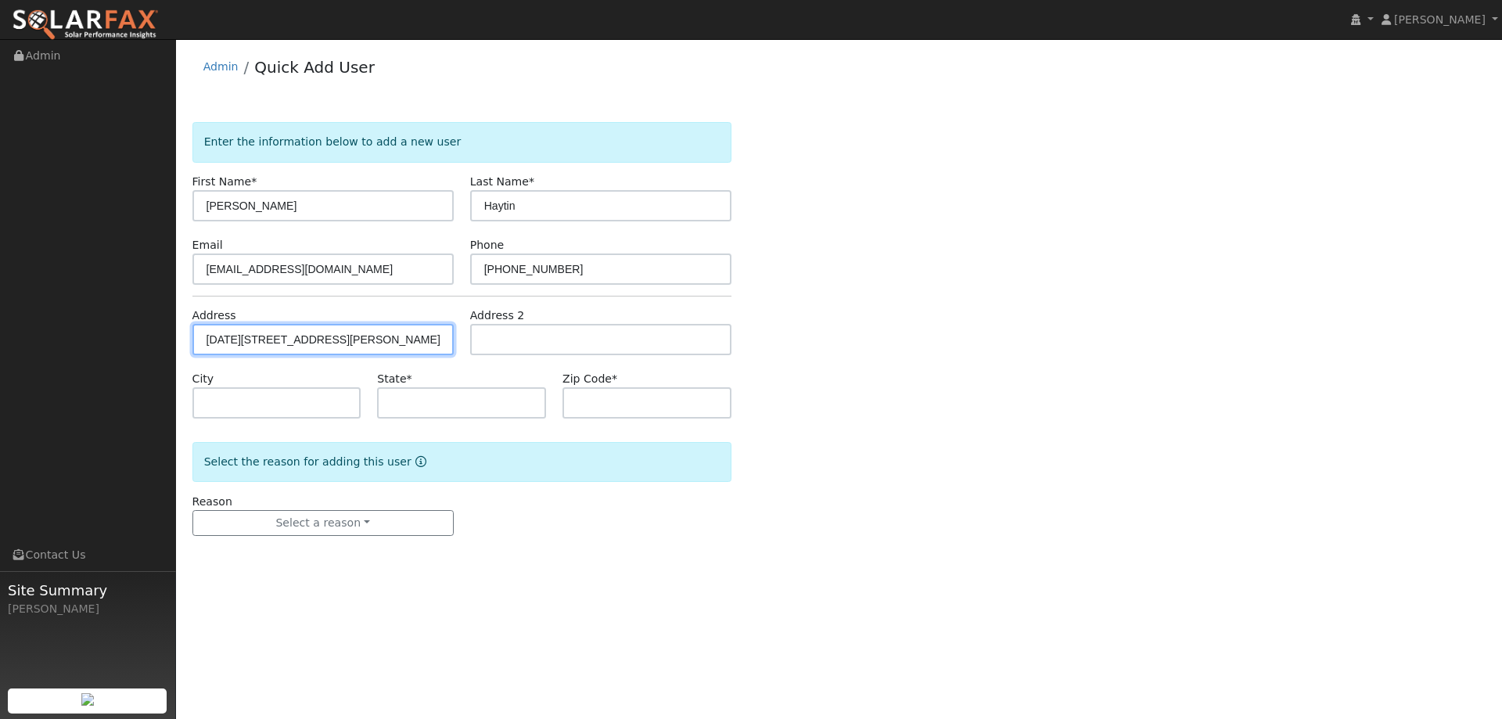
type input "94596"
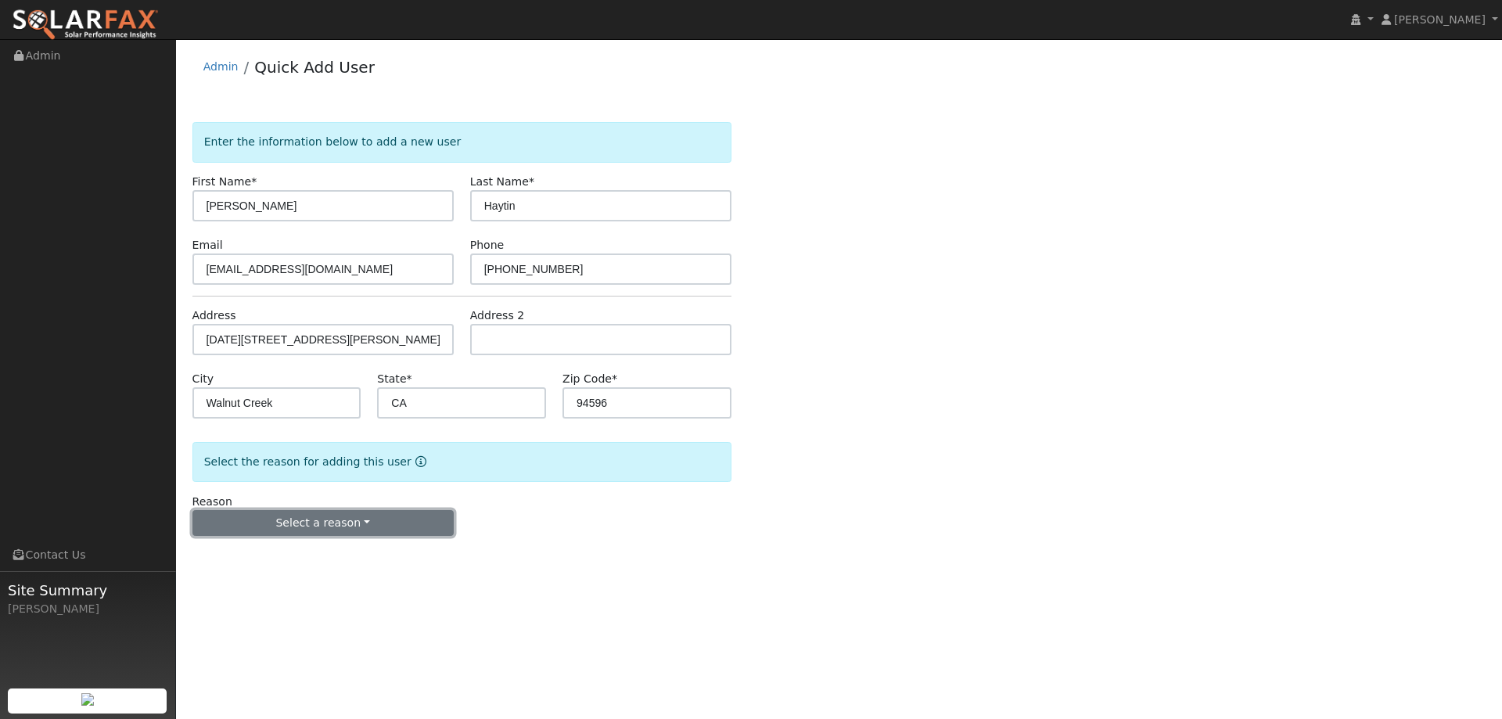
click at [361, 530] on button "Select a reason" at bounding box center [322, 523] width 261 height 27
click at [328, 548] on link "New lead" at bounding box center [279, 555] width 173 height 22
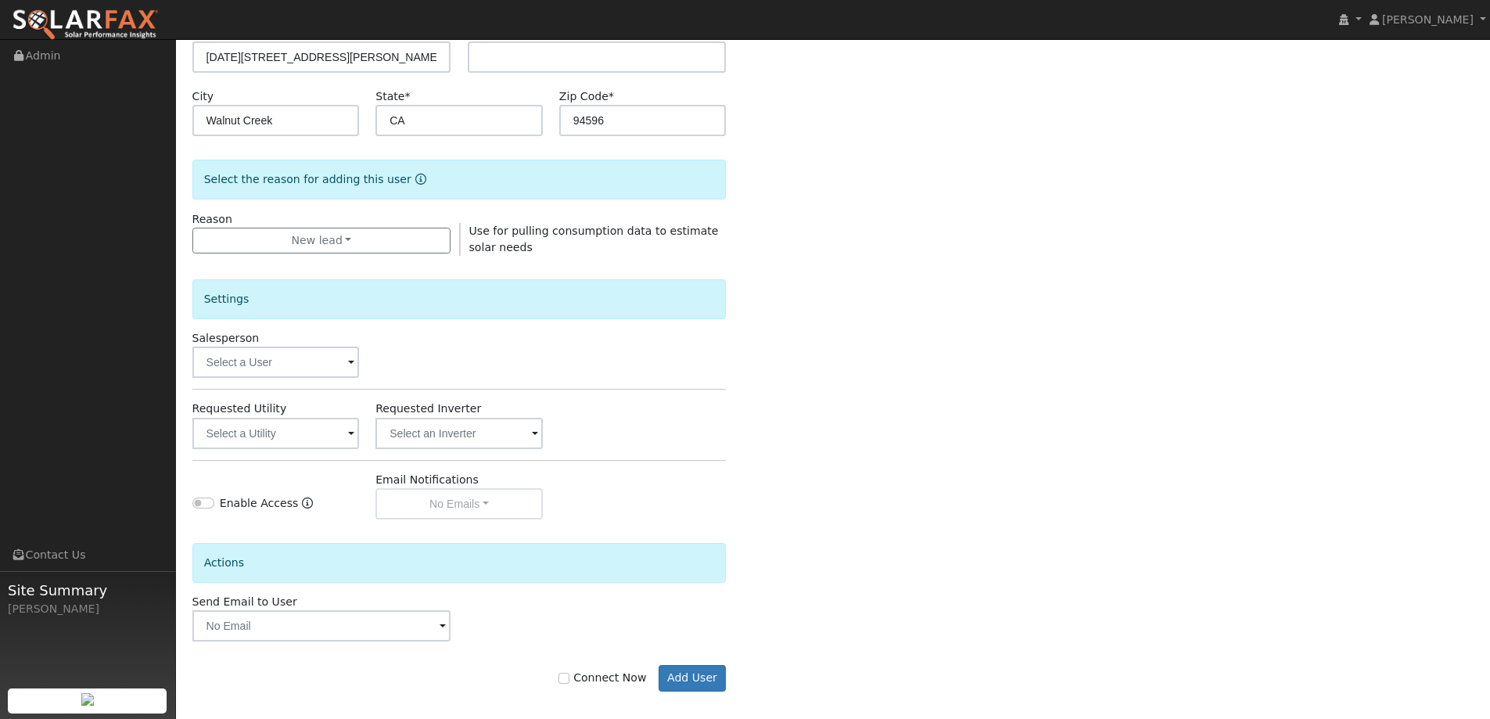
scroll to position [294, 0]
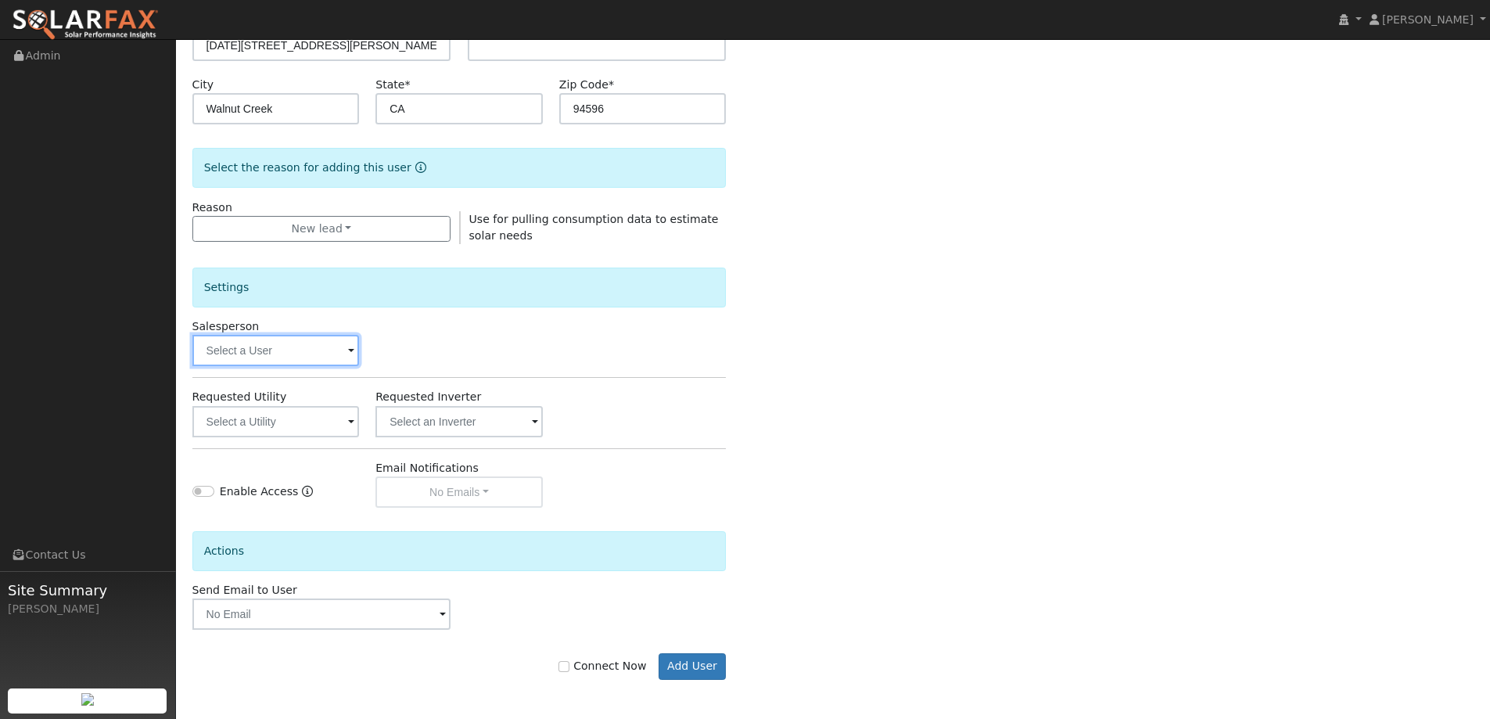
click at [231, 354] on input "text" at bounding box center [275, 350] width 167 height 31
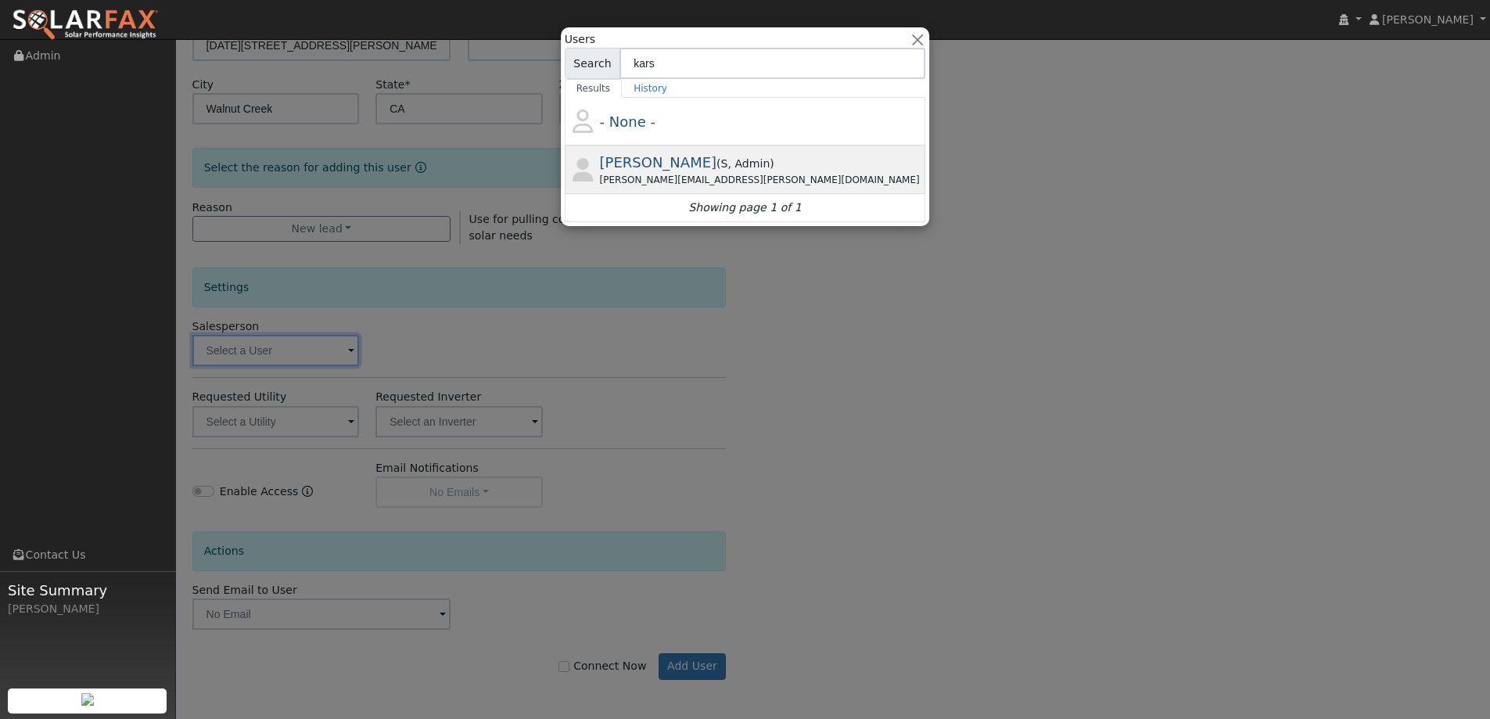
type input "kars"
click at [0, 0] on div "Paul Karst ( S , Admin ) Paul.karst@ambrosesolar.com" at bounding box center [0, 0] width 0 height 0
type input "Paul Karst"
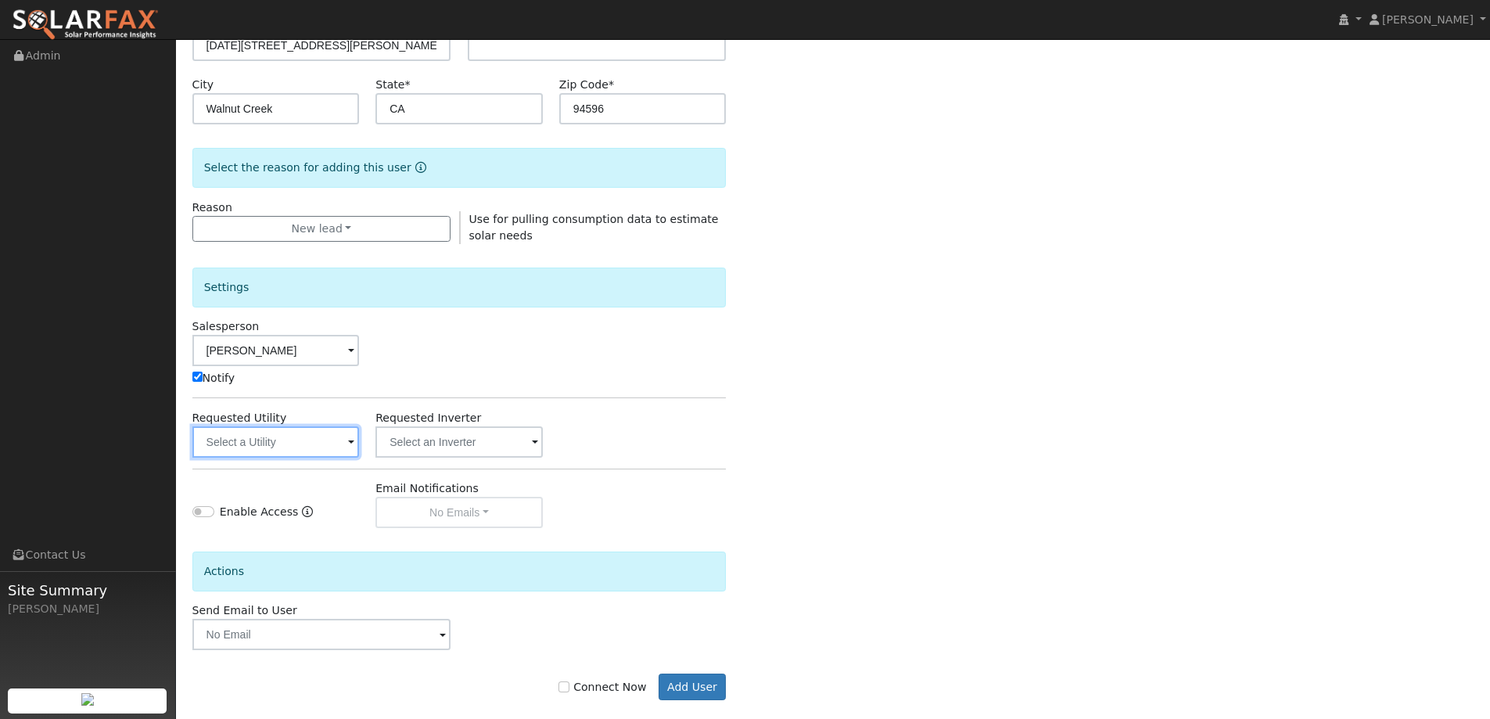
drag, startPoint x: 314, startPoint y: 447, endPoint x: 304, endPoint y: 458, distance: 15.0
click at [312, 448] on input "text" at bounding box center [275, 441] width 167 height 31
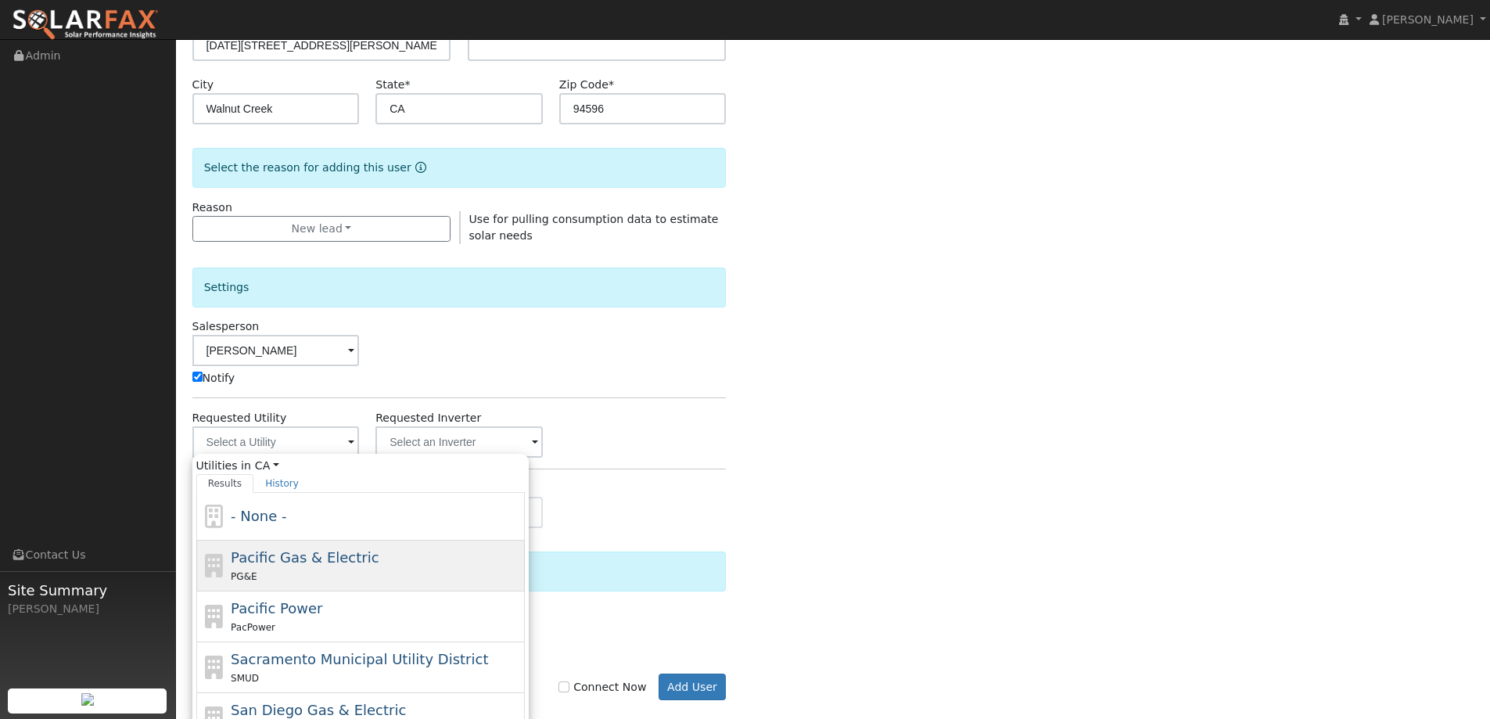
click at [326, 572] on div "PG&E" at bounding box center [376, 576] width 290 height 16
type input "Pacific Gas & Electric"
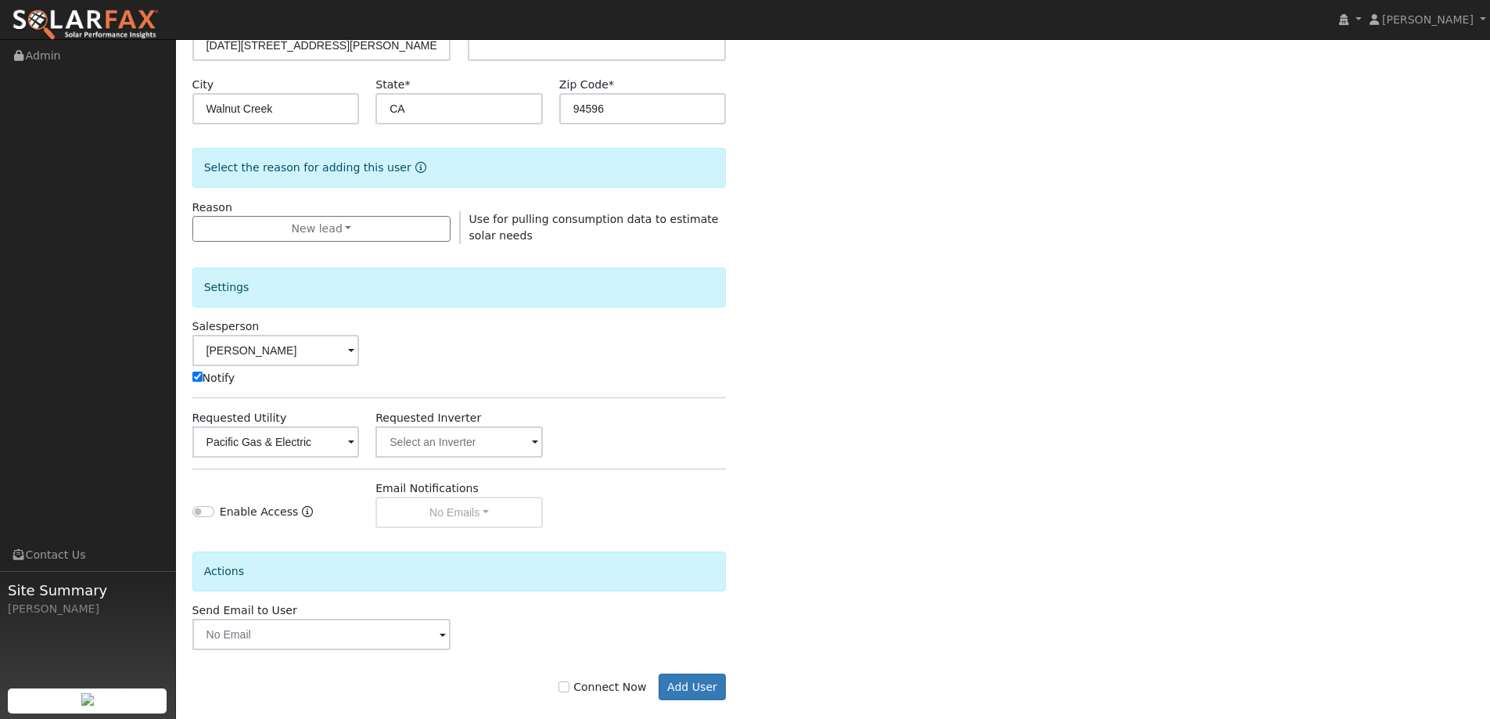
click at [630, 687] on label "Connect Now" at bounding box center [602, 687] width 88 height 16
click at [569, 687] on input "Connect Now" at bounding box center [563, 686] width 11 height 11
checkbox input "true"
click at [679, 689] on button "Add User" at bounding box center [692, 686] width 68 height 27
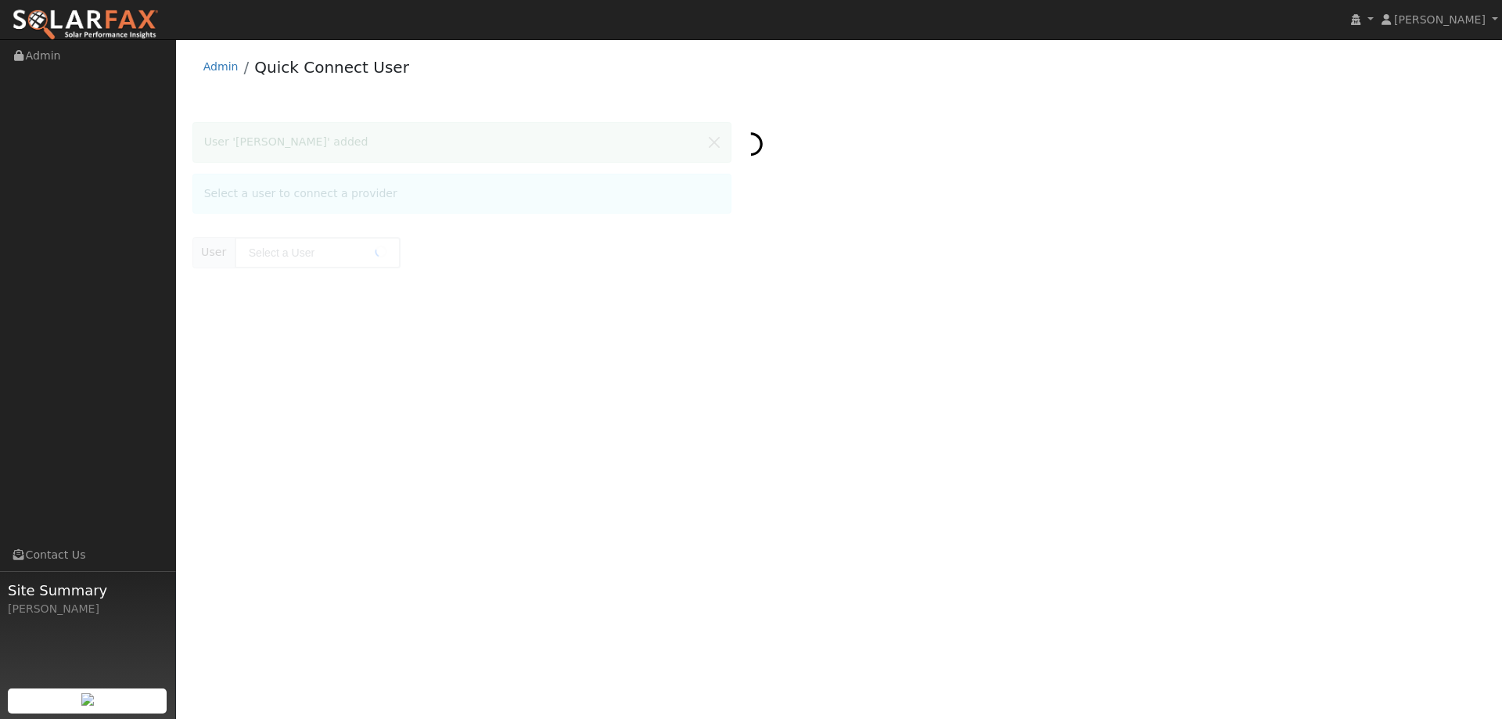
type input "[PERSON_NAME]"
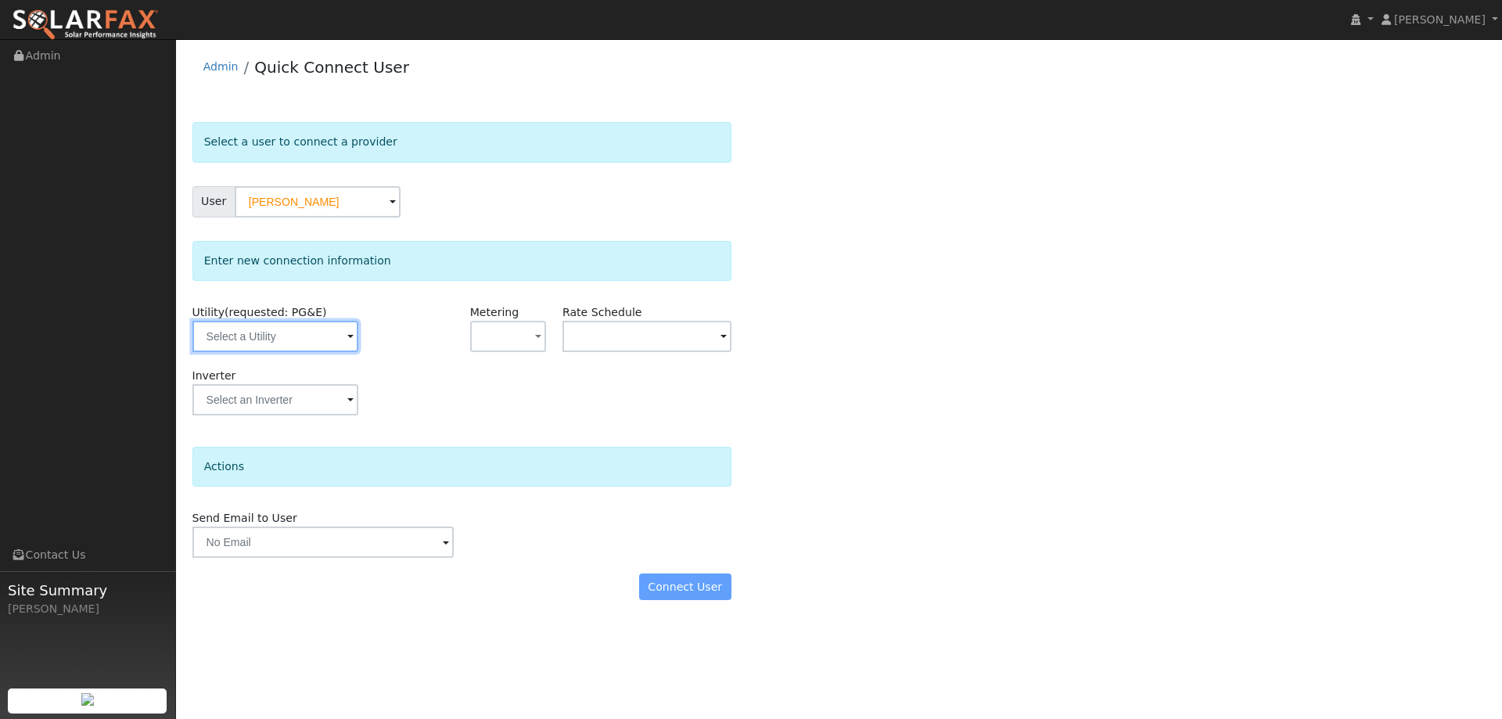
click at [278, 338] on input "text" at bounding box center [275, 336] width 166 height 31
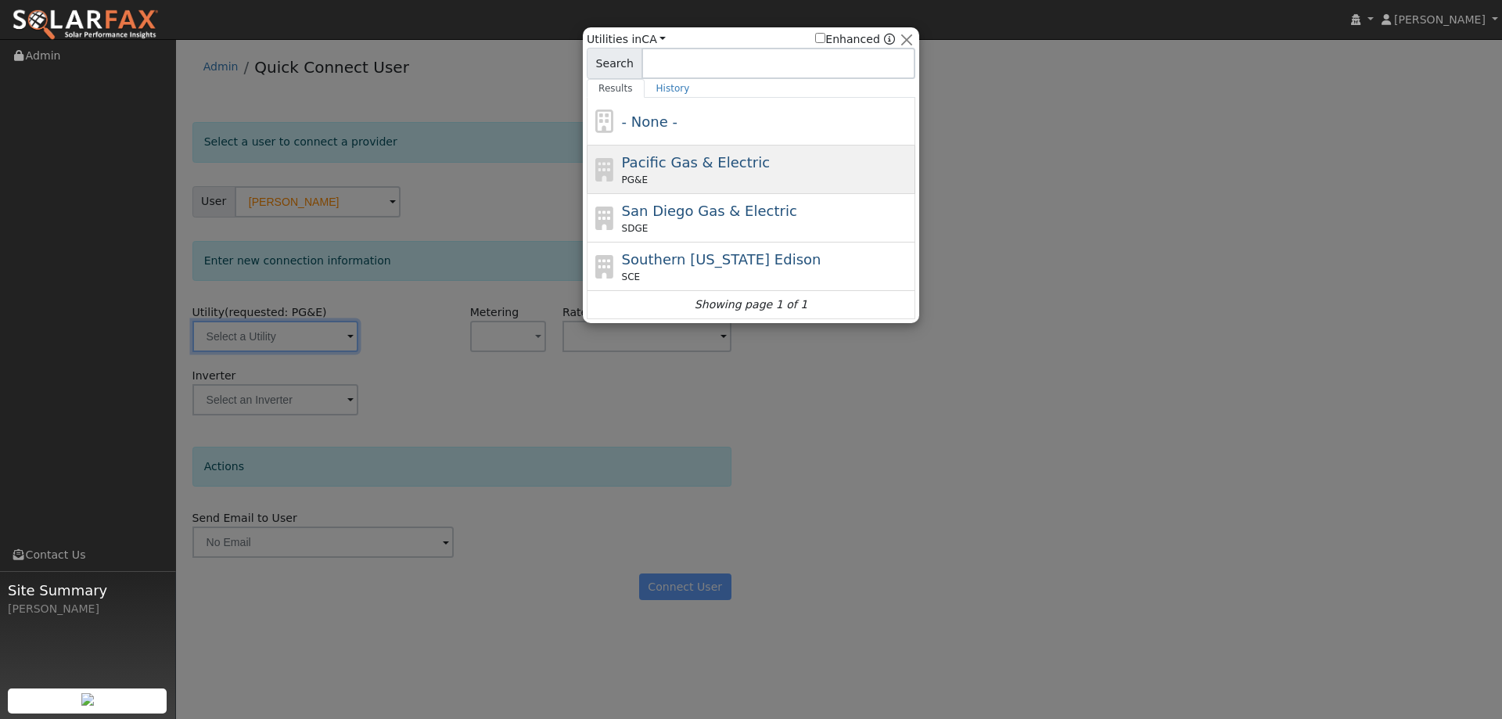
click at [696, 180] on div "PG&E" at bounding box center [767, 180] width 290 height 14
type input "PG&E"
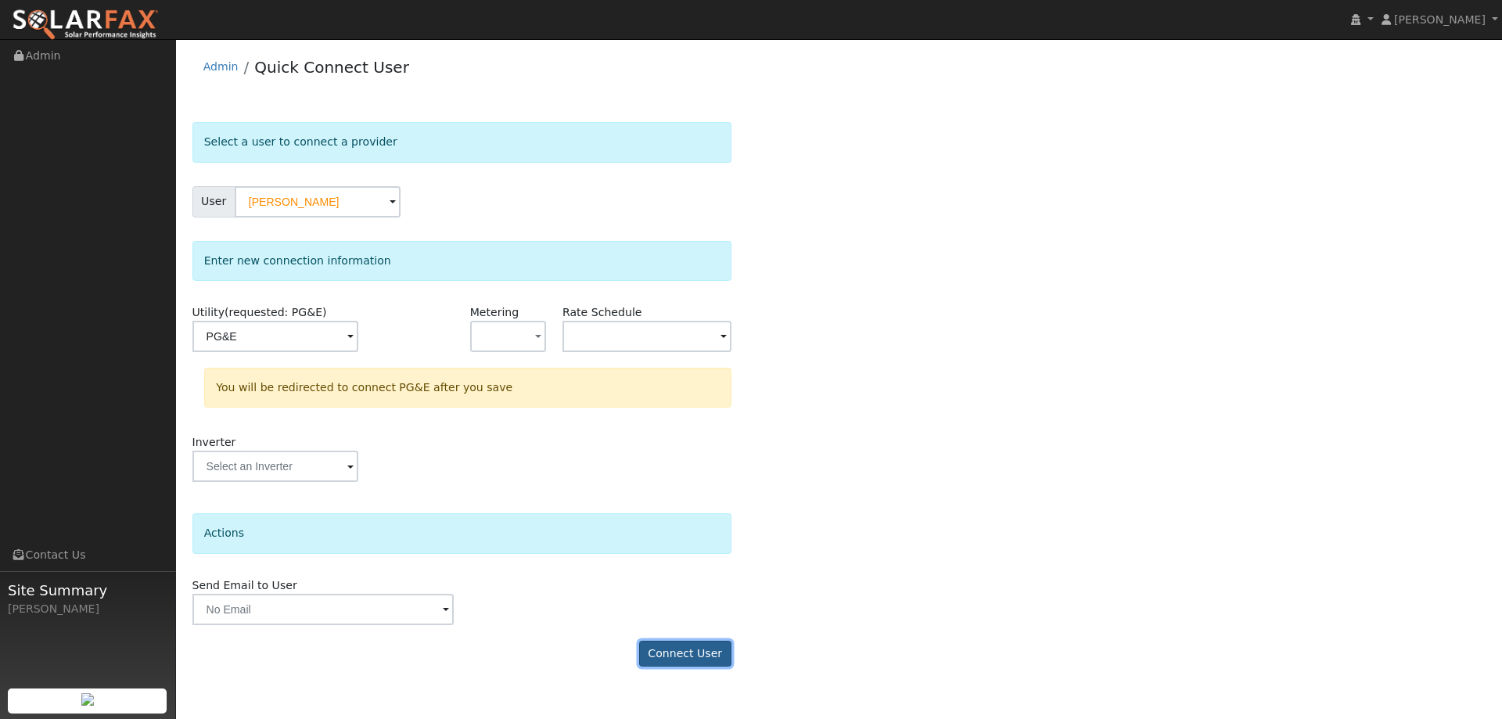
click at [676, 654] on button "Connect User" at bounding box center [685, 654] width 92 height 27
